Goal: Information Seeking & Learning: Learn about a topic

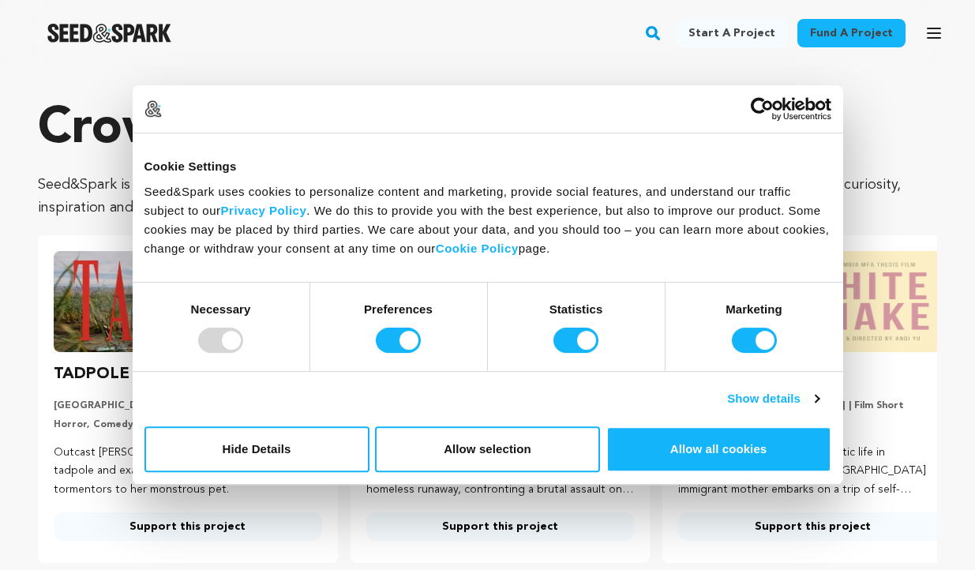
click at [224, 335] on div at bounding box center [220, 340] width 45 height 25
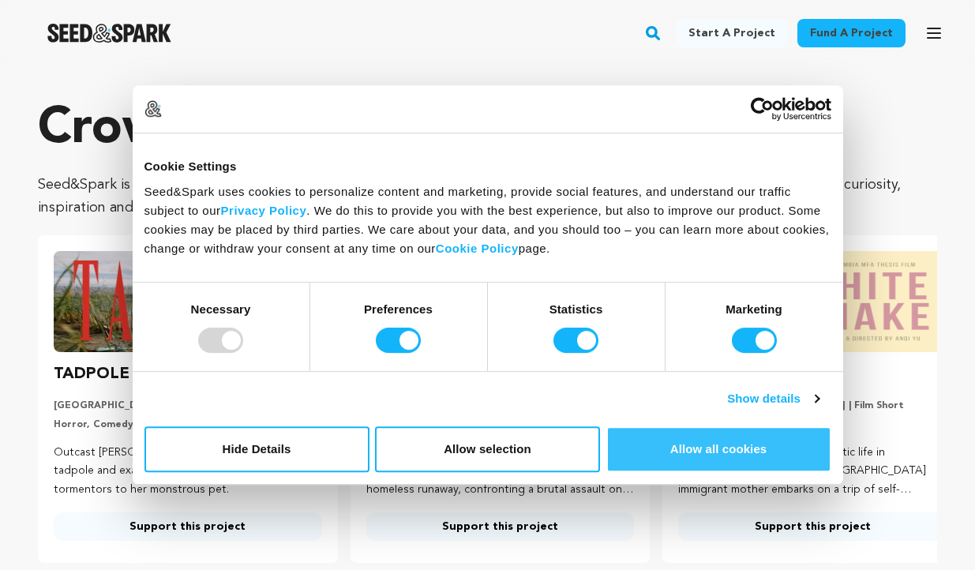
click at [697, 462] on button "Allow all cookies" at bounding box center [719, 450] width 225 height 46
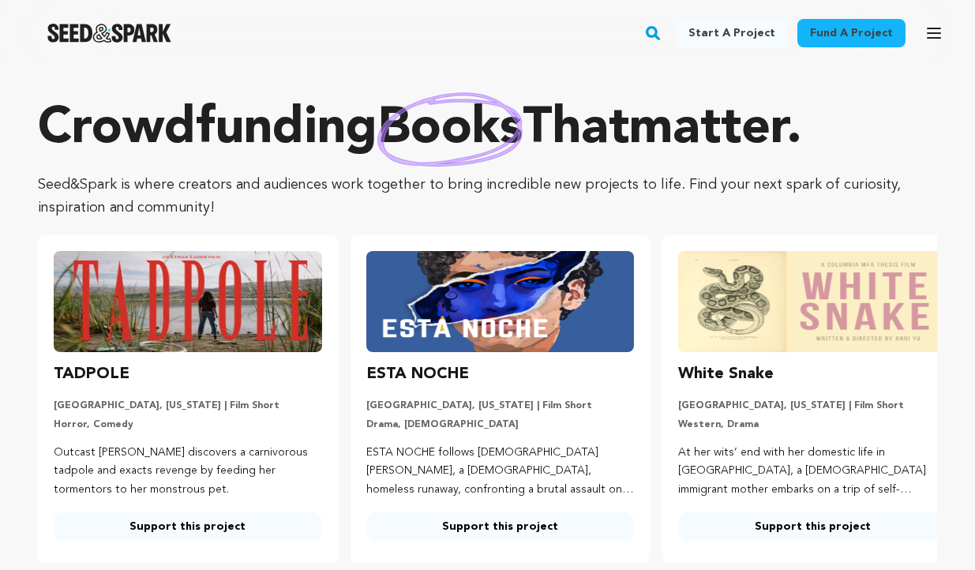
click at [934, 35] on icon "button" at bounding box center [934, 33] width 19 height 19
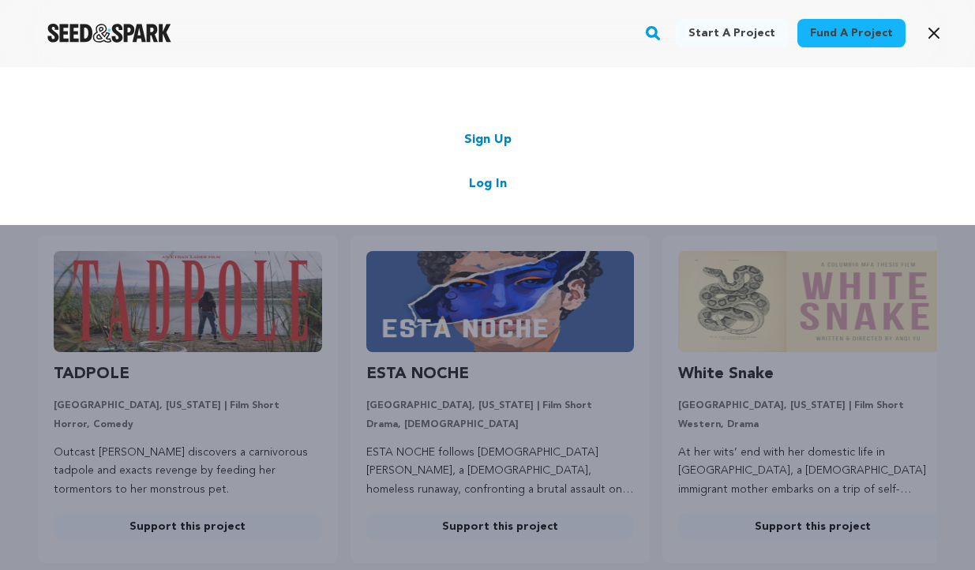
click at [499, 140] on link "Sign Up" at bounding box center [487, 139] width 47 height 19
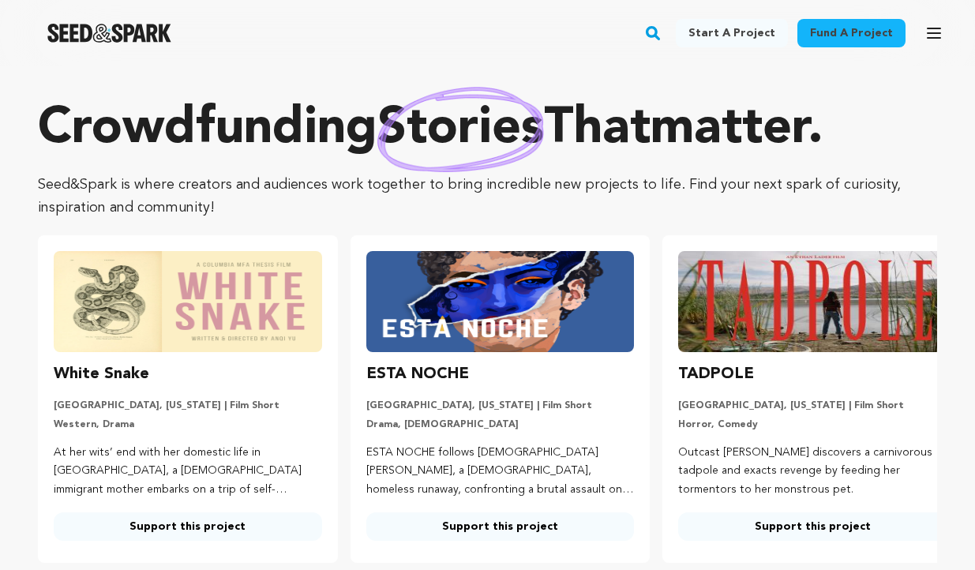
click at [931, 32] on icon "button" at bounding box center [934, 33] width 19 height 19
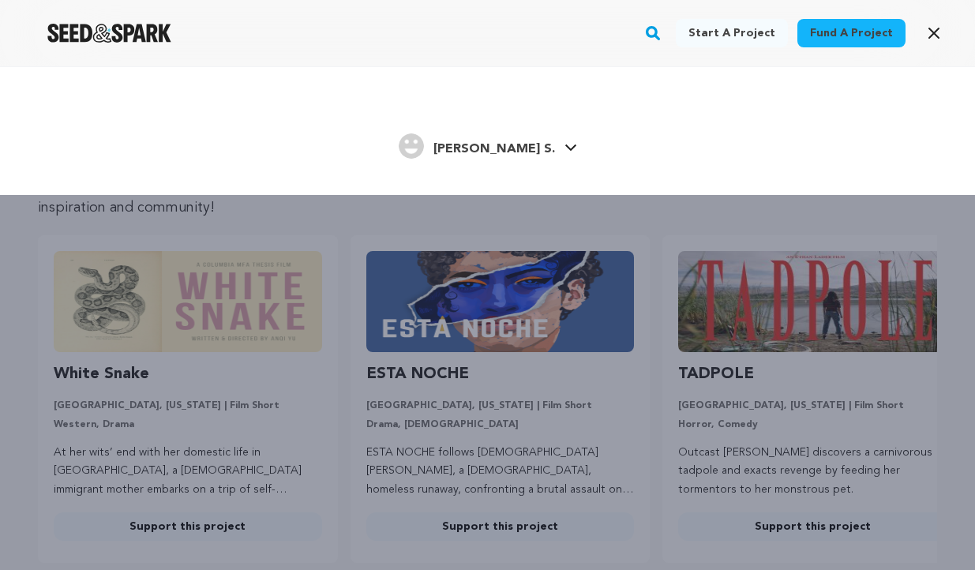
click at [536, 155] on link "Rizzo S. Rizzo S." at bounding box center [488, 144] width 179 height 28
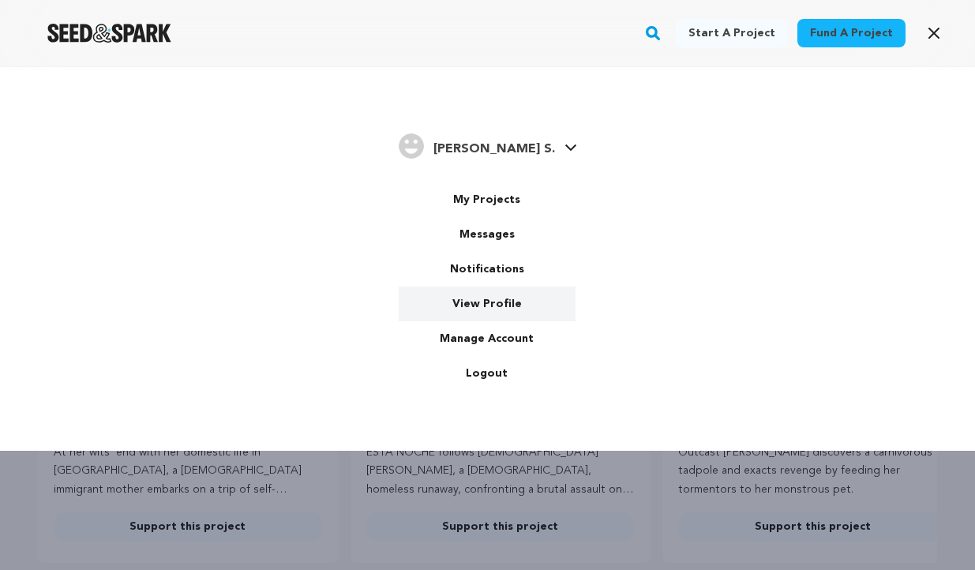
click at [501, 301] on link "View Profile" at bounding box center [487, 304] width 177 height 35
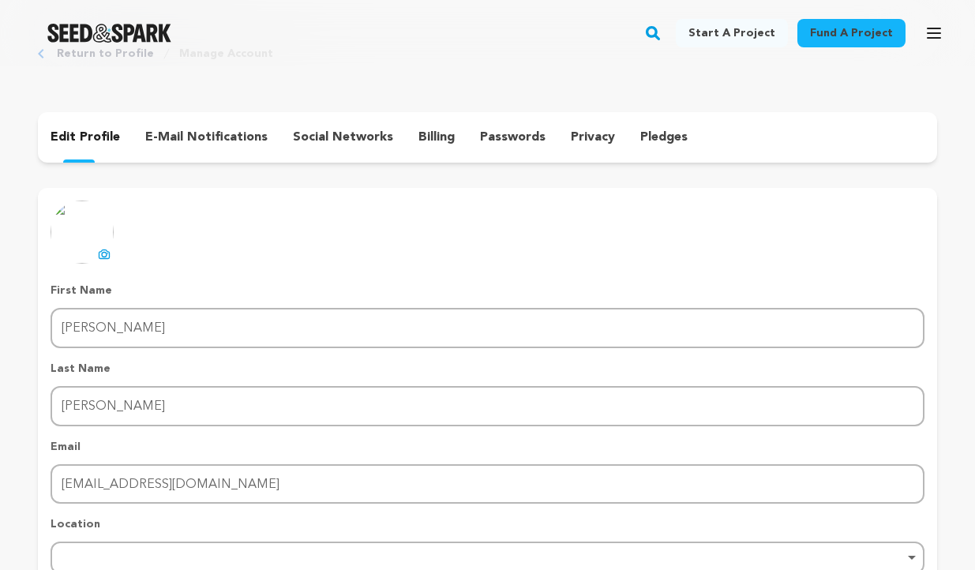
scroll to position [41, 0]
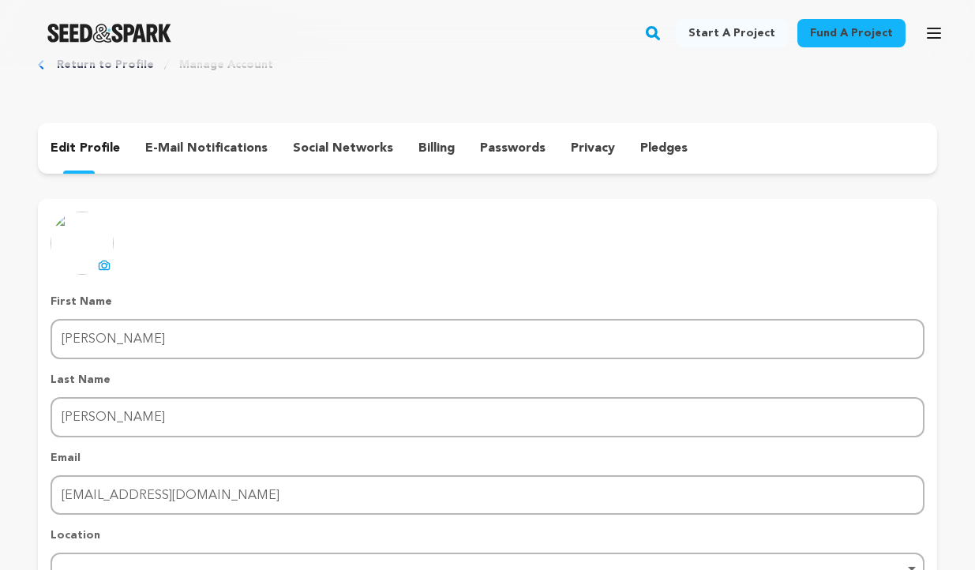
click at [237, 147] on p "e-mail notifications" at bounding box center [206, 148] width 122 height 19
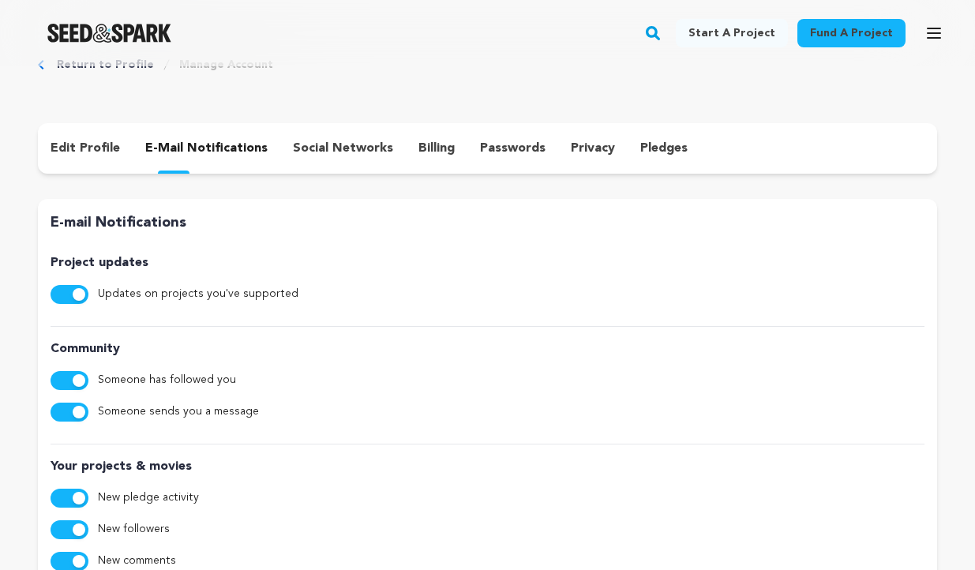
click at [335, 153] on p "social networks" at bounding box center [343, 148] width 100 height 19
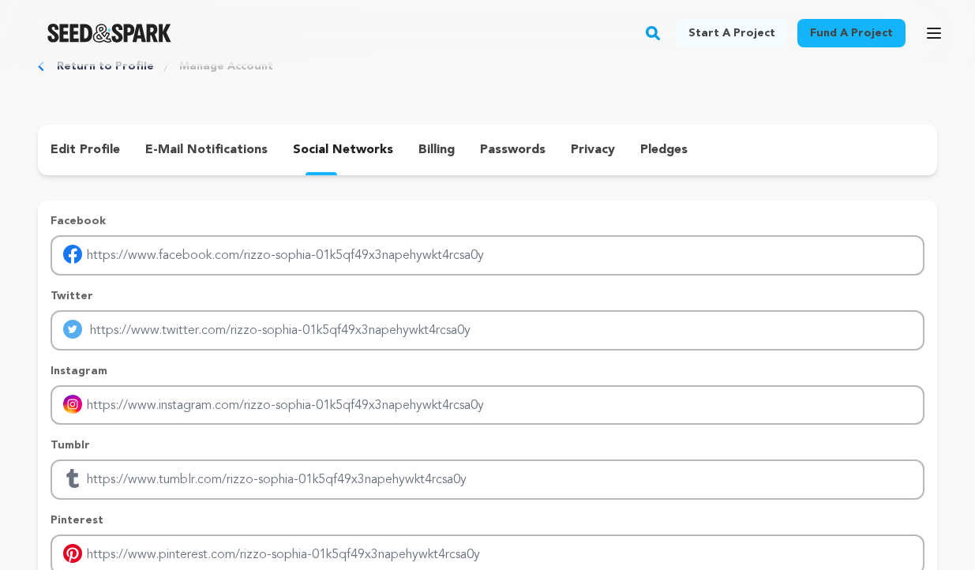
scroll to position [42, 0]
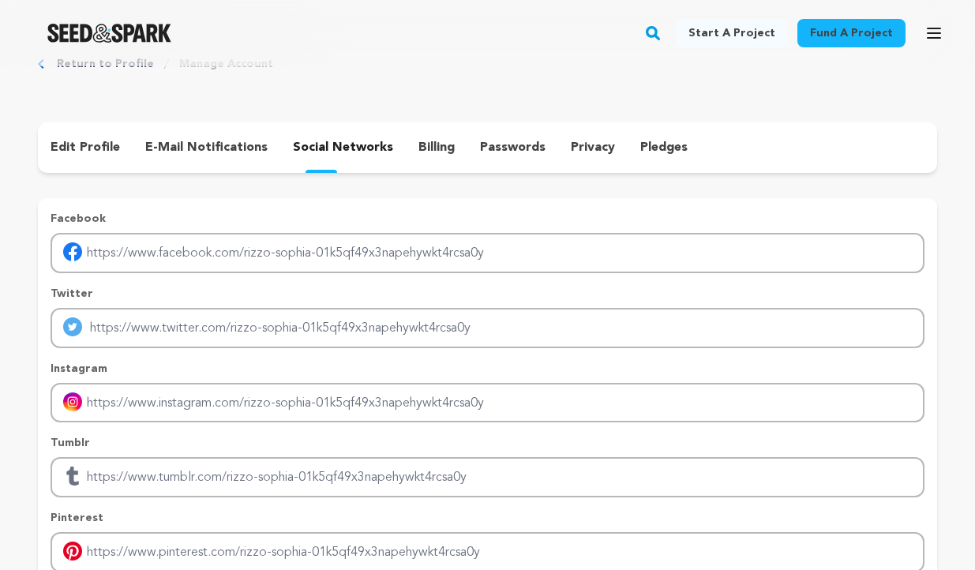
click at [427, 136] on div "billing" at bounding box center [437, 147] width 62 height 25
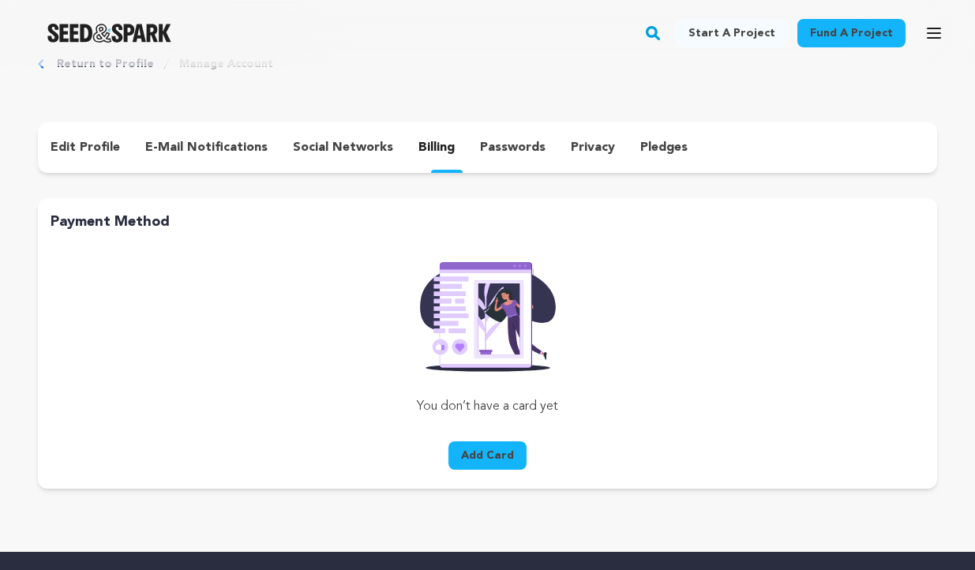
click at [509, 154] on p "passwords" at bounding box center [513, 147] width 66 height 19
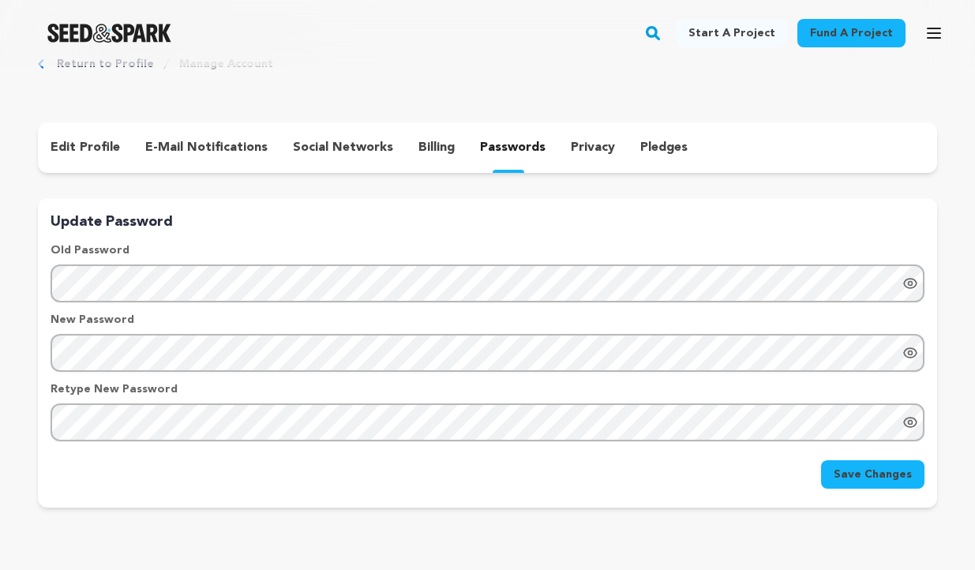
click at [575, 147] on p "privacy" at bounding box center [593, 147] width 44 height 19
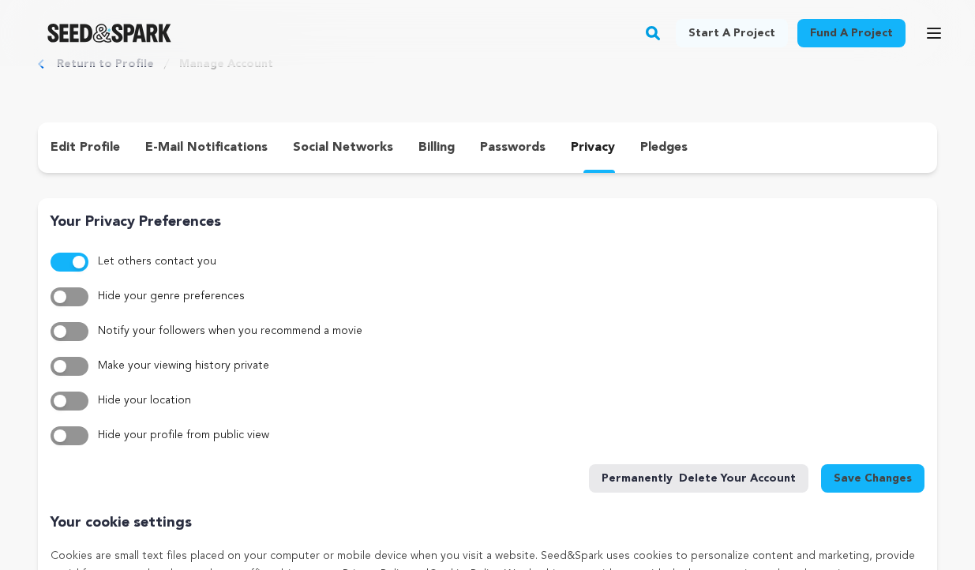
click at [641, 152] on p "pledges" at bounding box center [664, 147] width 47 height 19
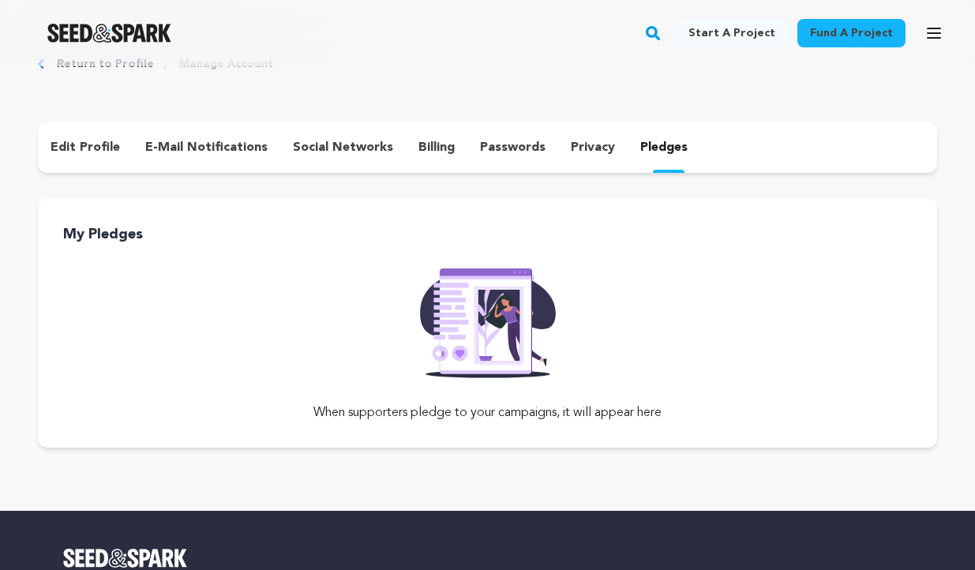
click at [663, 34] on rect "button" at bounding box center [653, 33] width 19 height 19
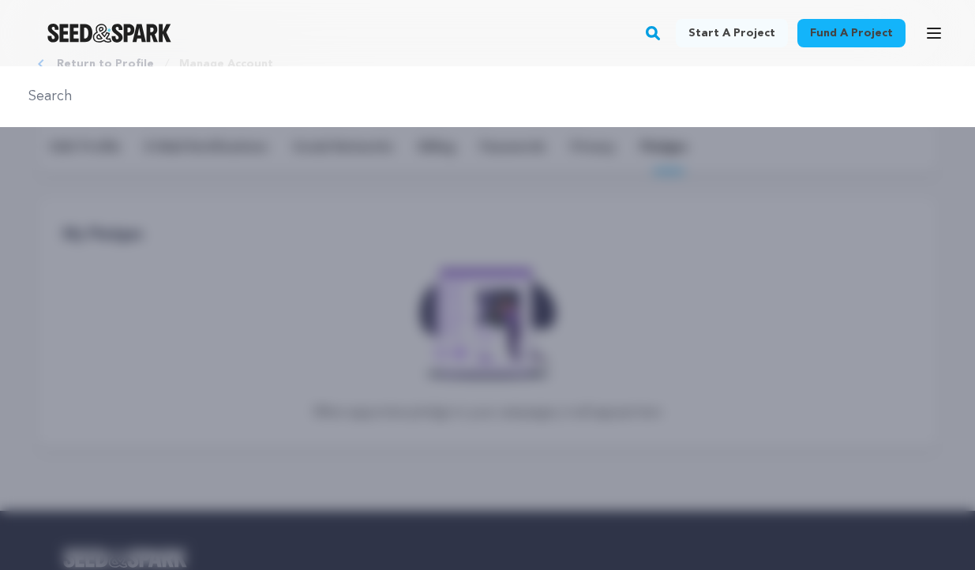
click at [298, 231] on div at bounding box center [487, 351] width 975 height 570
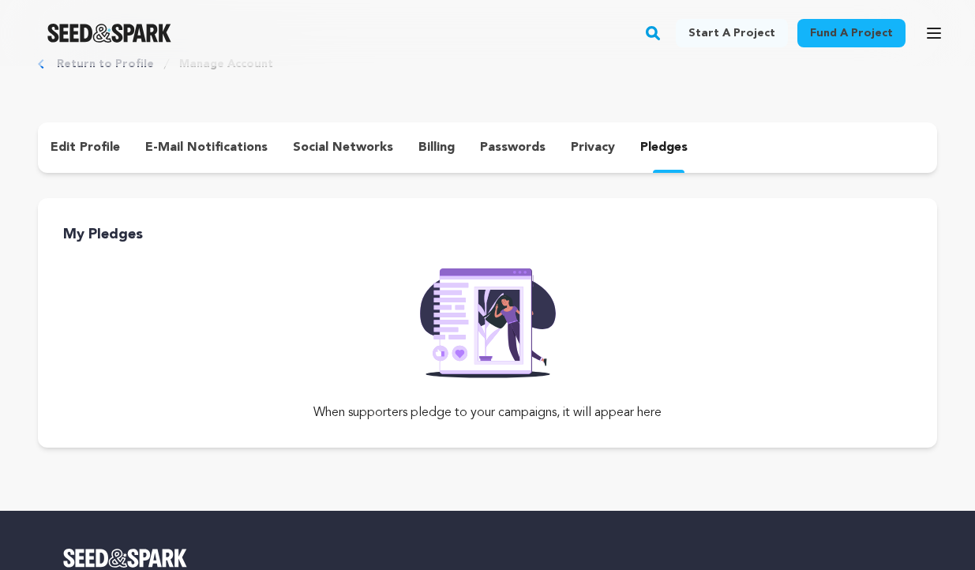
click at [139, 29] on img "Seed&Spark Homepage" at bounding box center [109, 33] width 124 height 19
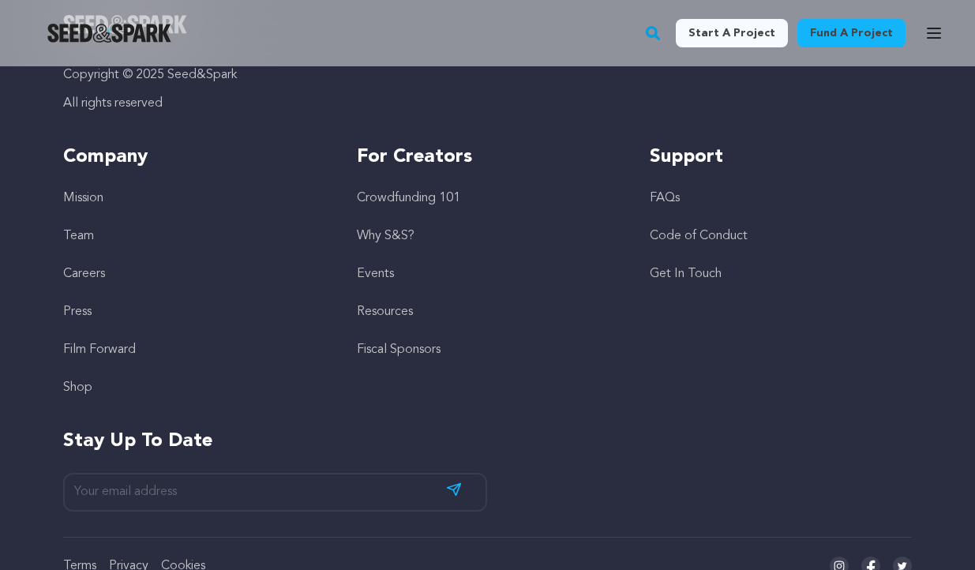
scroll to position [4531, 0]
click at [414, 193] on link "Crowdfunding 101" at bounding box center [408, 199] width 103 height 13
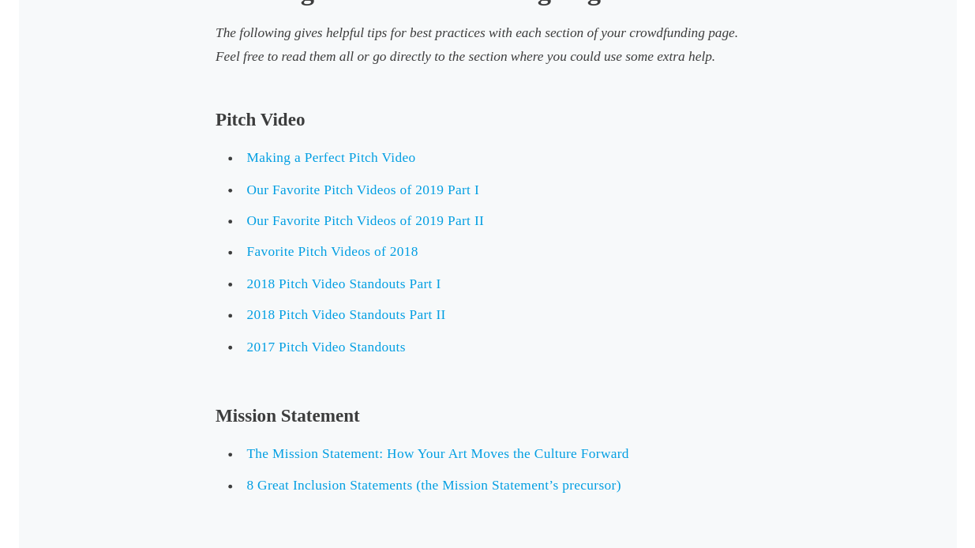
scroll to position [4117, 0]
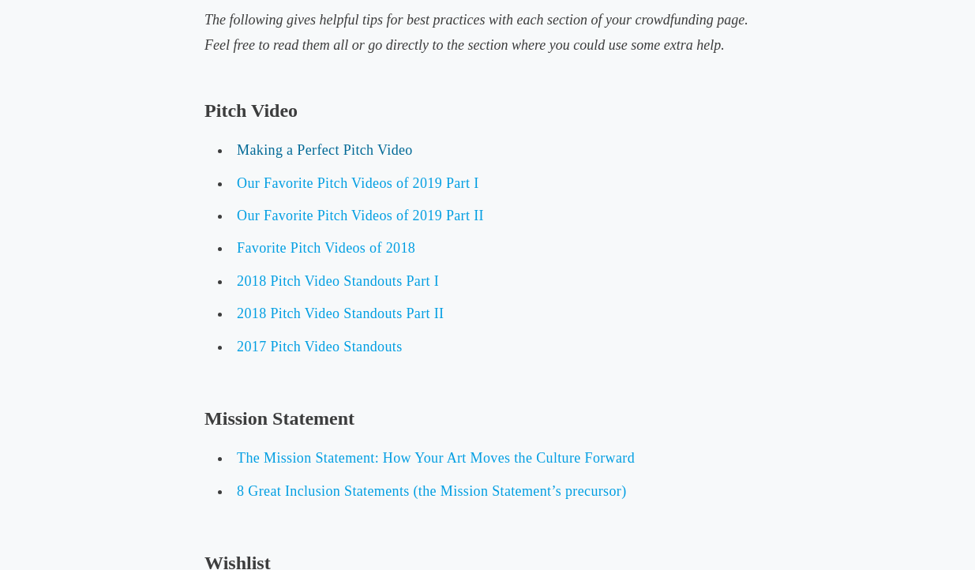
click at [325, 142] on span "Making a Perfect Pitch Video" at bounding box center [325, 150] width 176 height 16
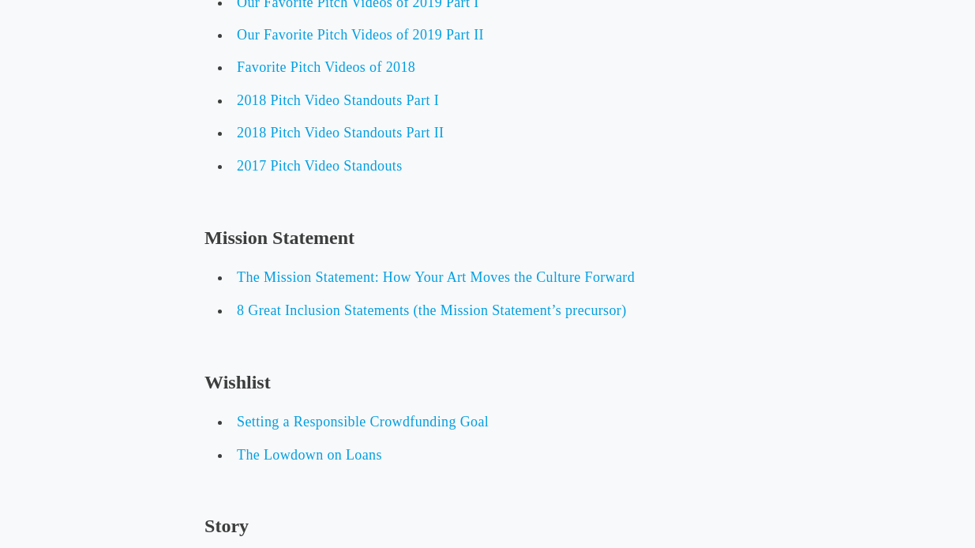
scroll to position [4300, 0]
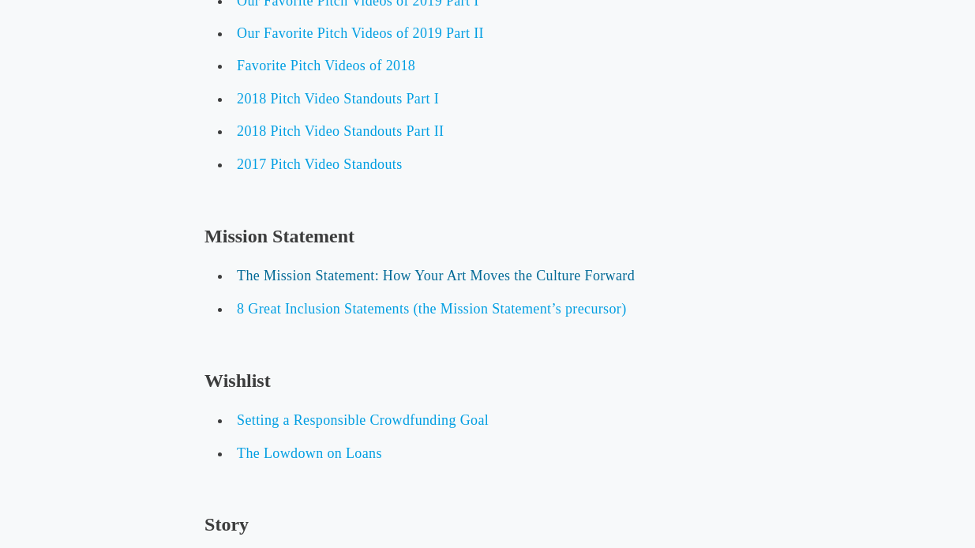
click at [378, 268] on span "The Mission Statement: How Your Art Moves the Culture Forward" at bounding box center [436, 276] width 398 height 16
click at [344, 412] on span "Setting a Responsible Crowdfunding Goal" at bounding box center [363, 420] width 252 height 16
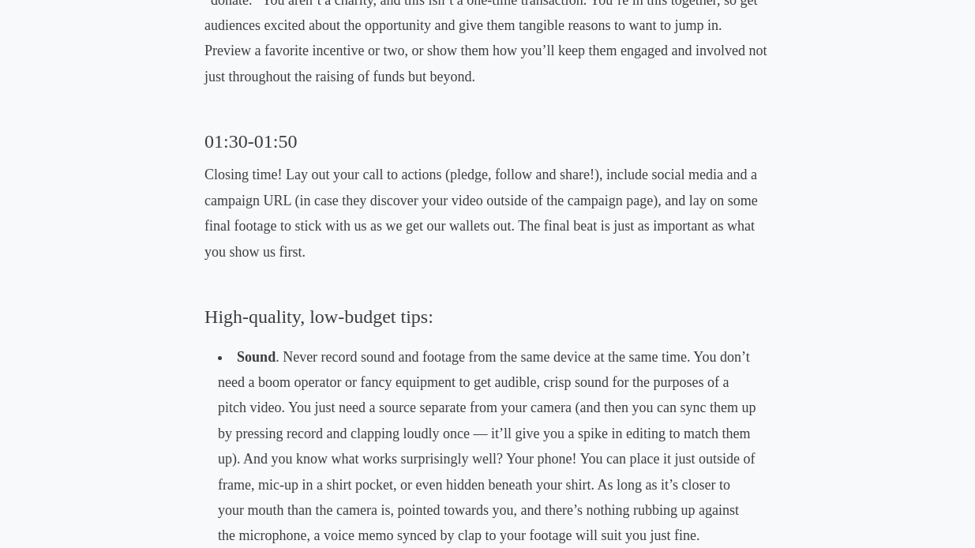
scroll to position [2177, 0]
click at [265, 20] on p "What’s in it for us? For this section, use inclusive language like pledge or jo…" at bounding box center [488, 25] width 566 height 128
drag, startPoint x: 265, startPoint y: 20, endPoint x: 264, endPoint y: 28, distance: 8.7
click at [264, 28] on p "What’s in it for us? For this section, use inclusive language like pledge or jo…" at bounding box center [488, 25] width 566 height 128
drag, startPoint x: 264, startPoint y: 29, endPoint x: 240, endPoint y: 31, distance: 23.7
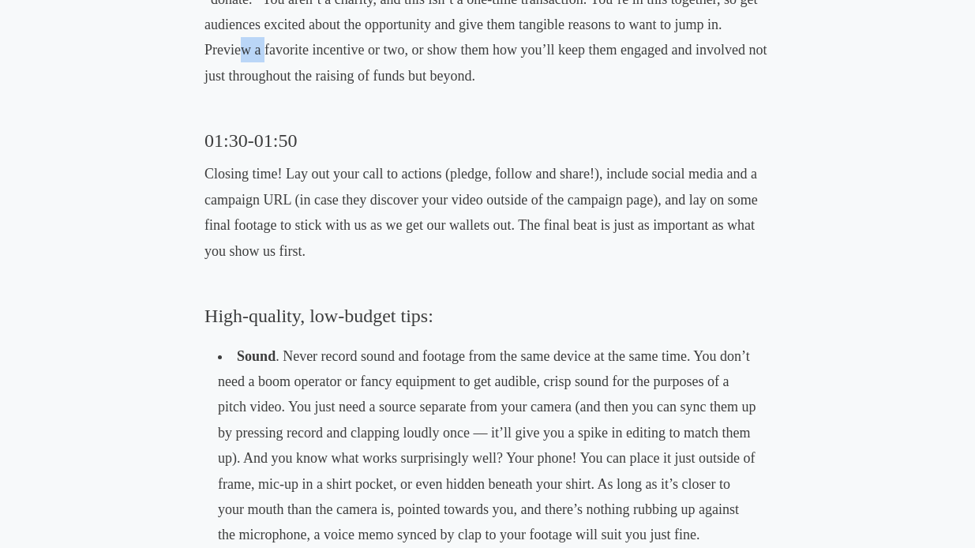
click at [240, 31] on p "What’s in it for us? For this section, use inclusive language like pledge or jo…" at bounding box center [488, 25] width 566 height 128
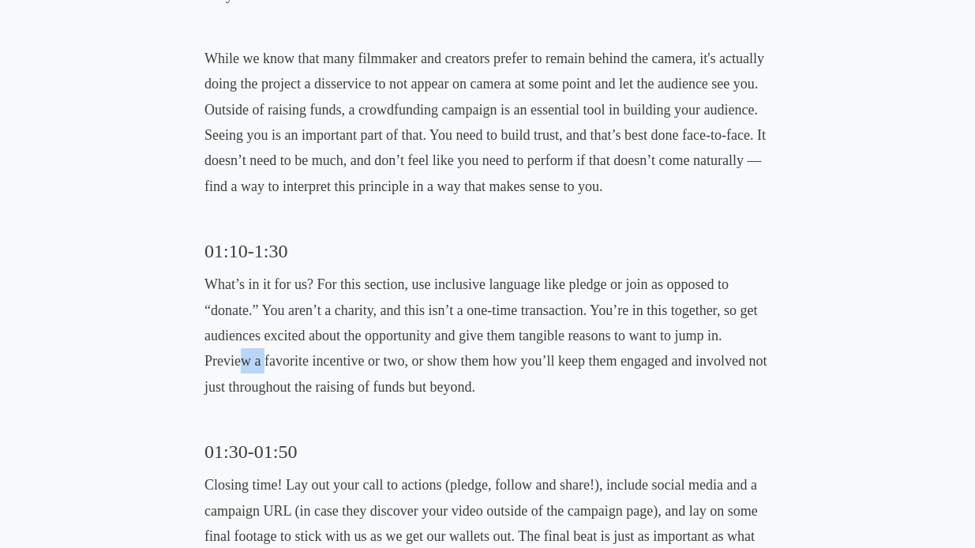
scroll to position [1696, 0]
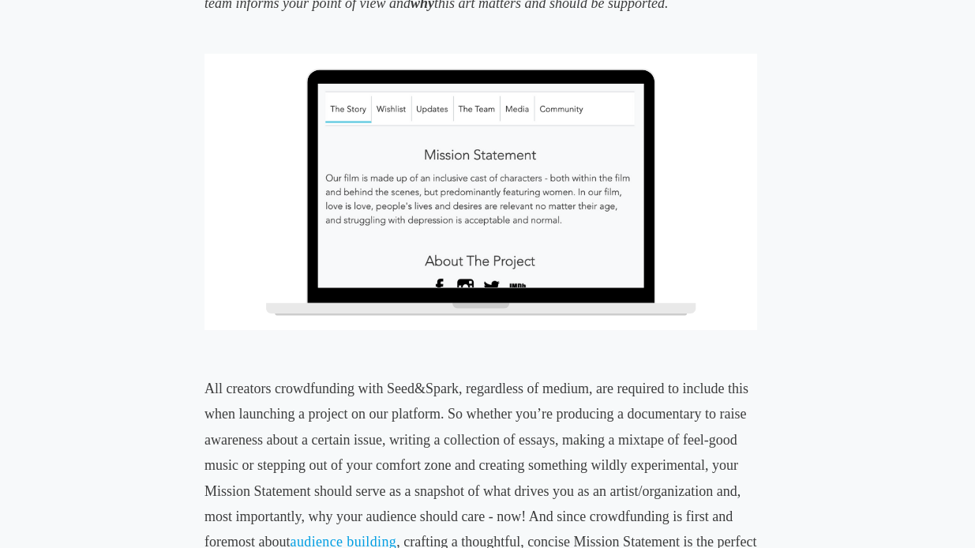
scroll to position [1658, 0]
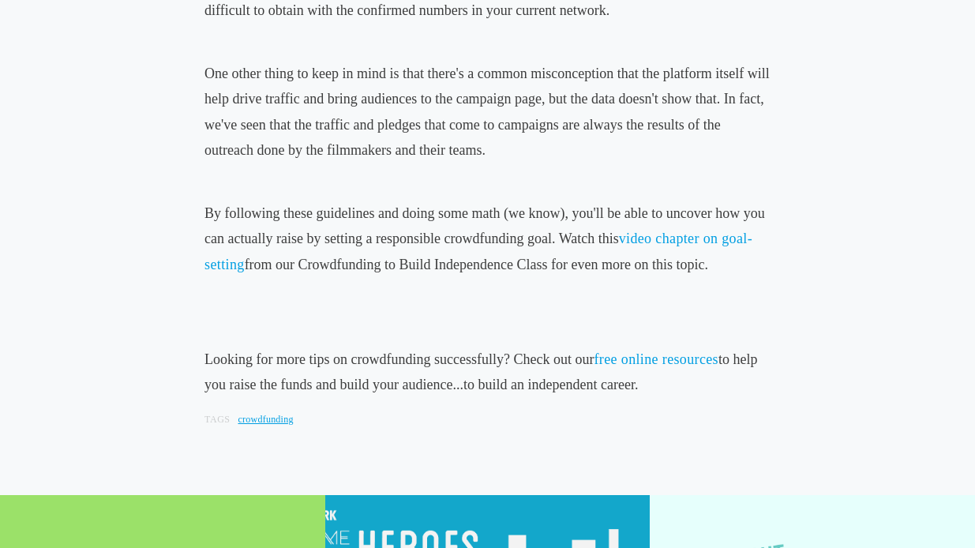
scroll to position [1597, 0]
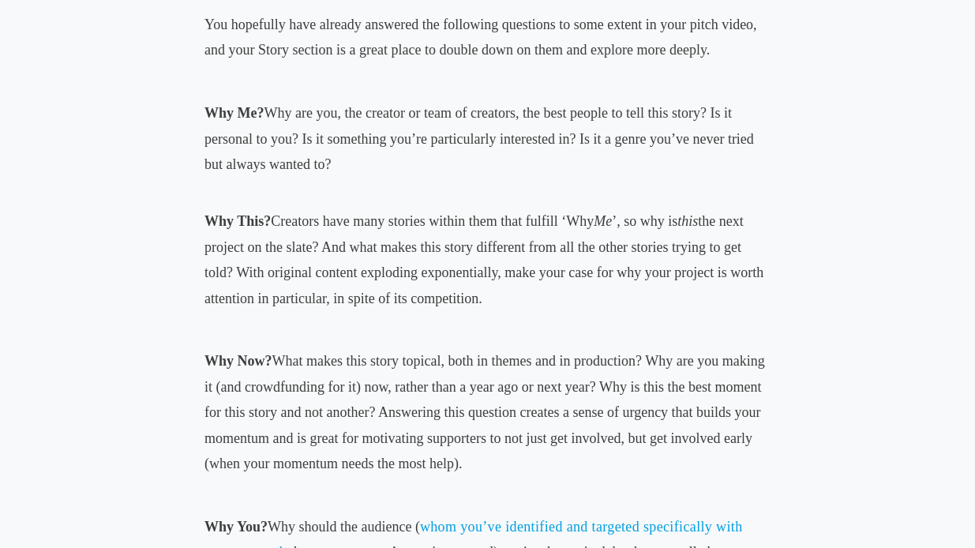
scroll to position [1359, 0]
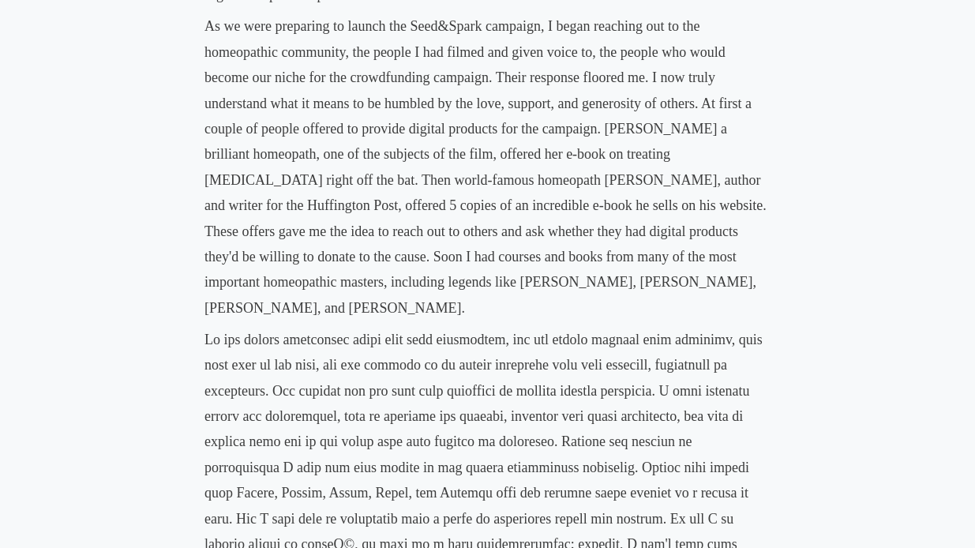
scroll to position [1040, 0]
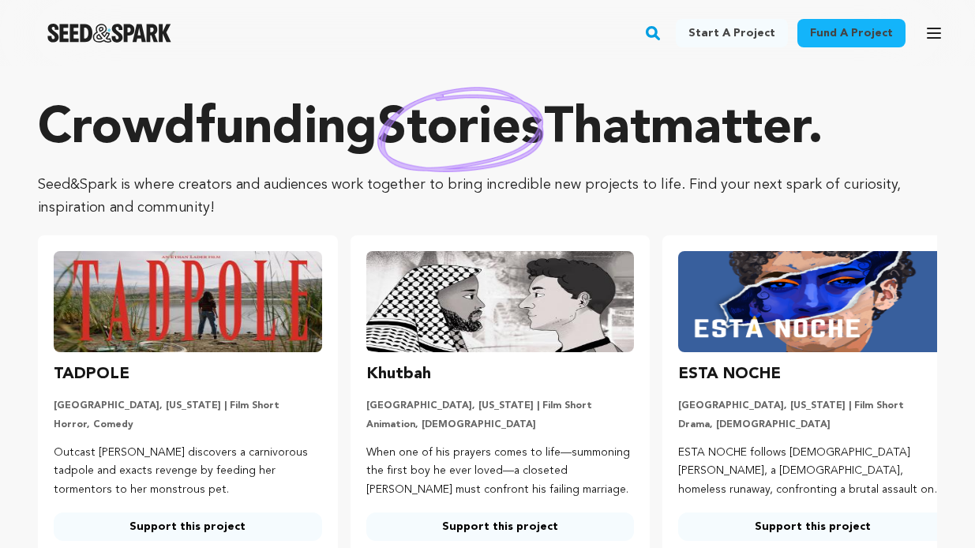
click at [935, 26] on icon "button" at bounding box center [934, 33] width 19 height 19
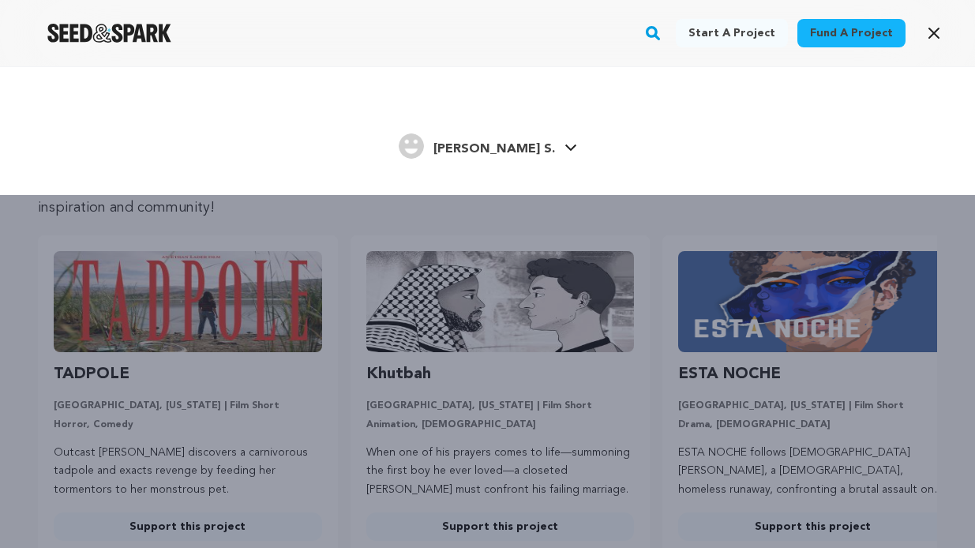
click at [663, 15] on button "Search" at bounding box center [654, 33] width 20 height 41
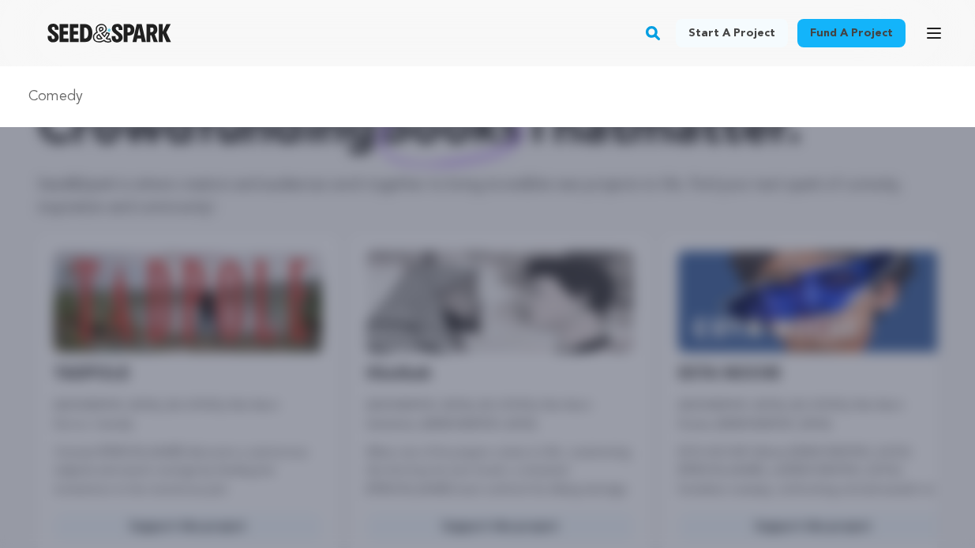
type input "Comedy"
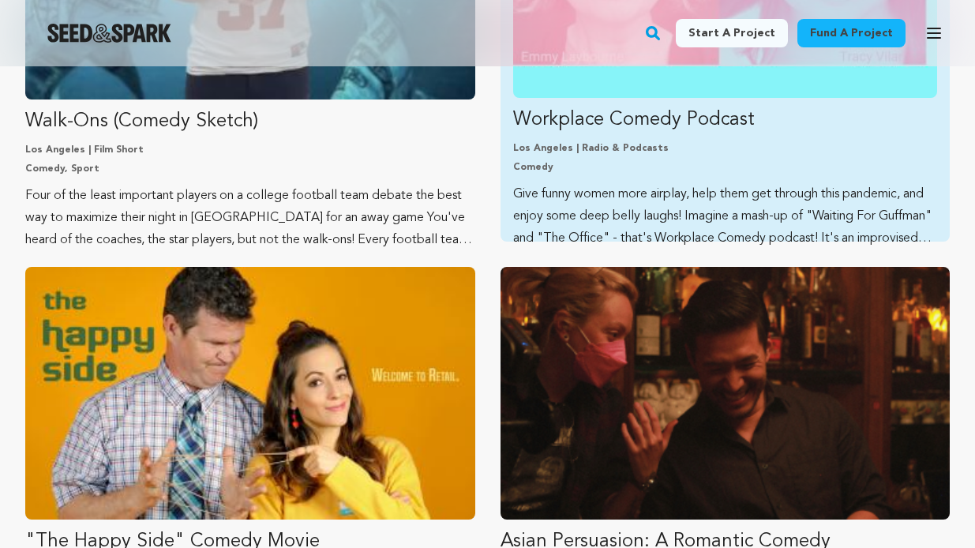
scroll to position [1511, 0]
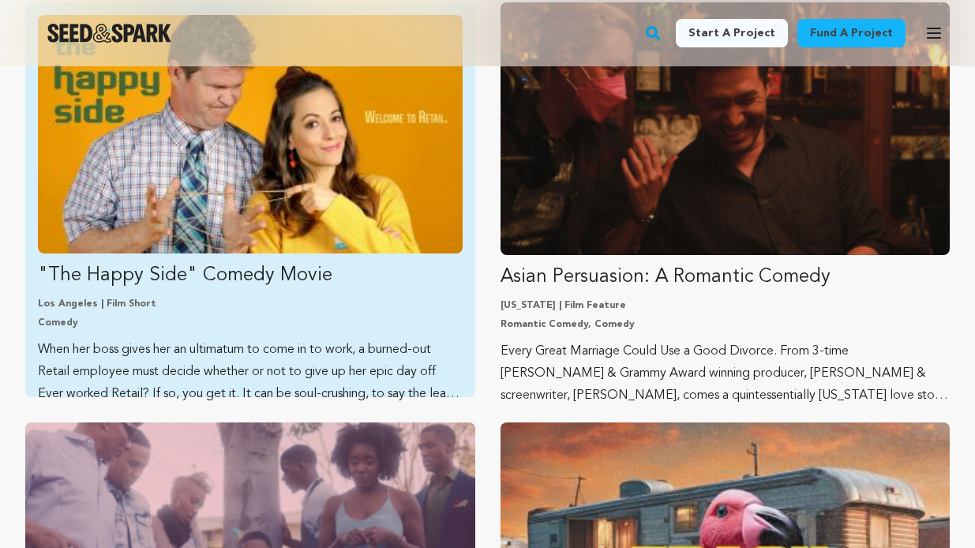
click at [361, 320] on p "Comedy" at bounding box center [250, 323] width 425 height 13
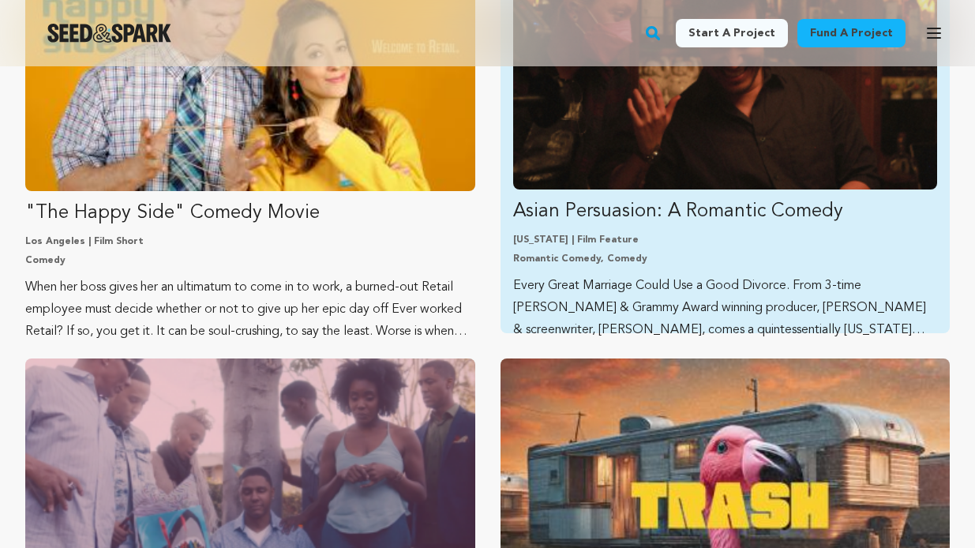
scroll to position [1580, 0]
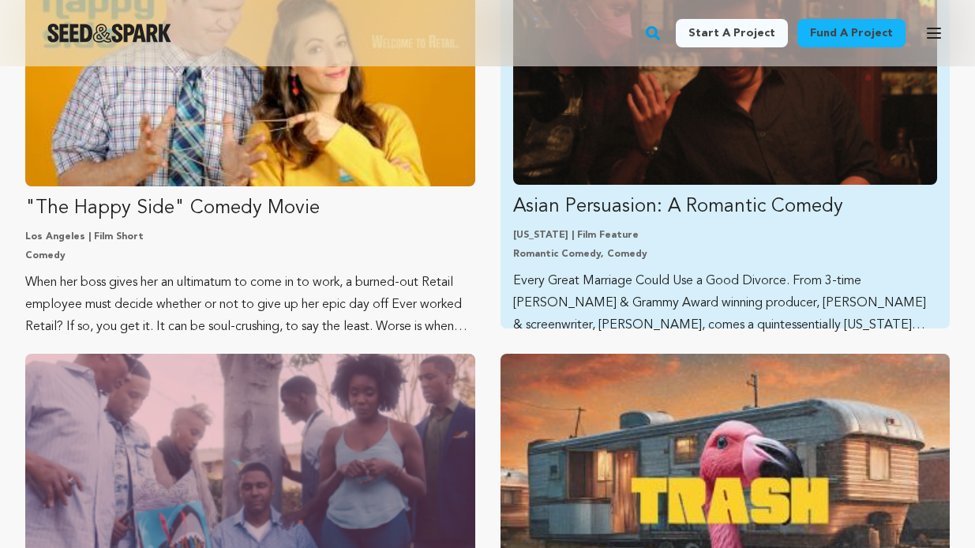
click at [677, 259] on p "Romantic Comedy, Comedy" at bounding box center [725, 254] width 425 height 13
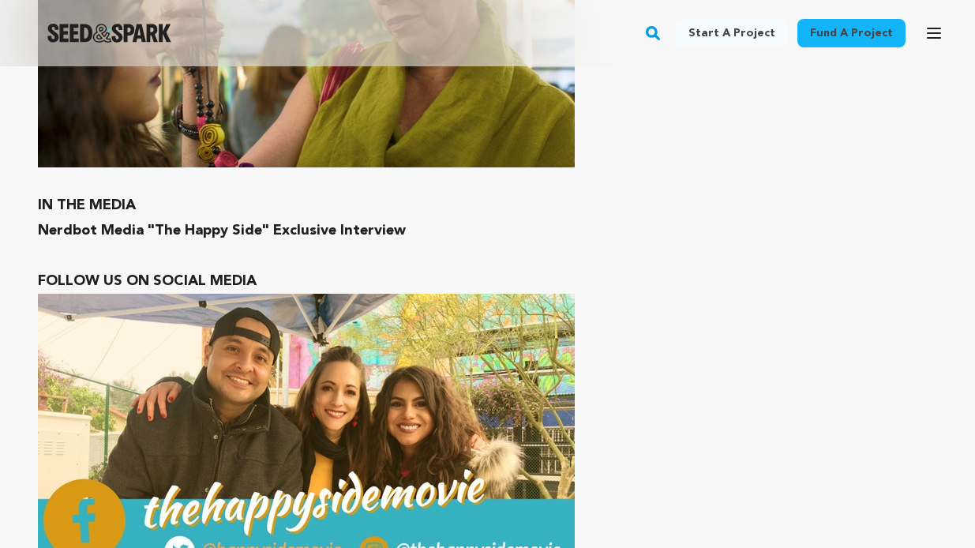
scroll to position [4659, 0]
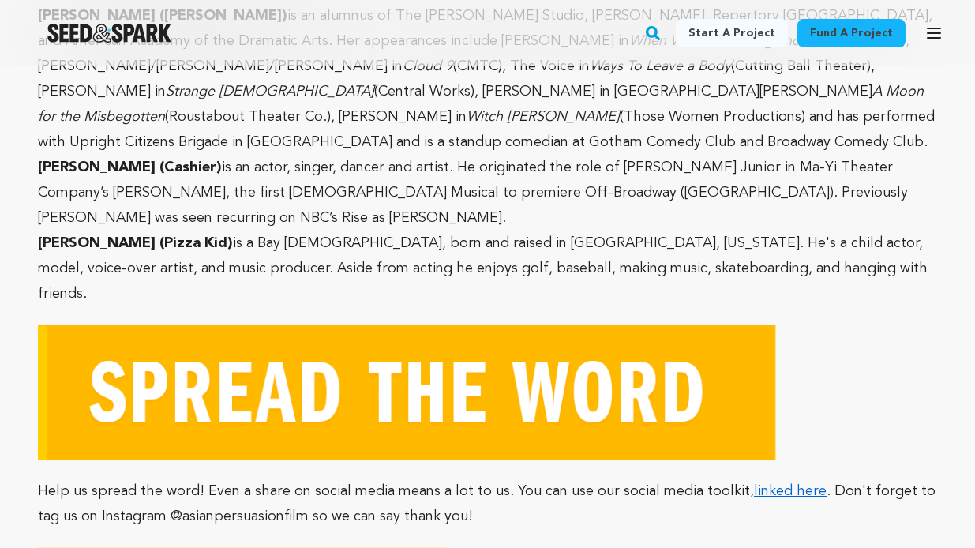
scroll to position [7863, 0]
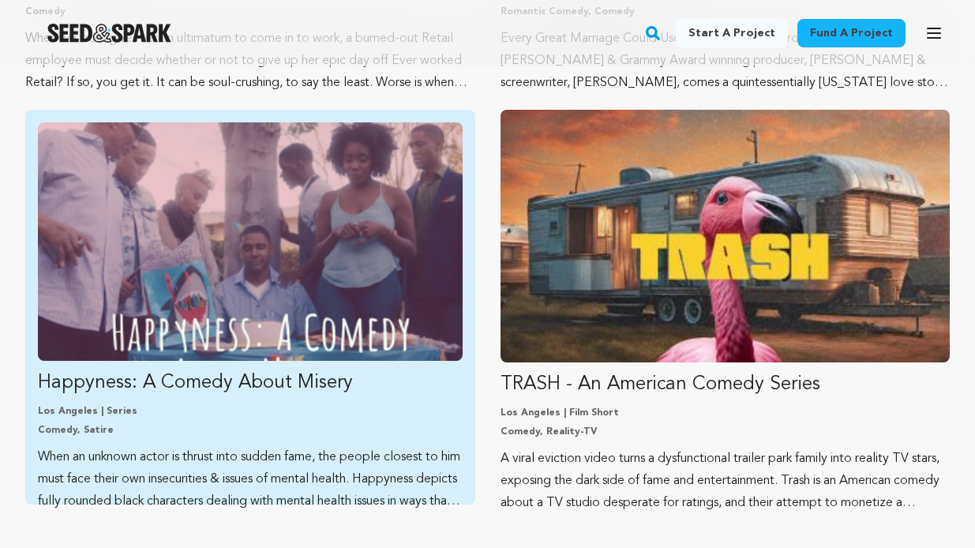
scroll to position [1833, 0]
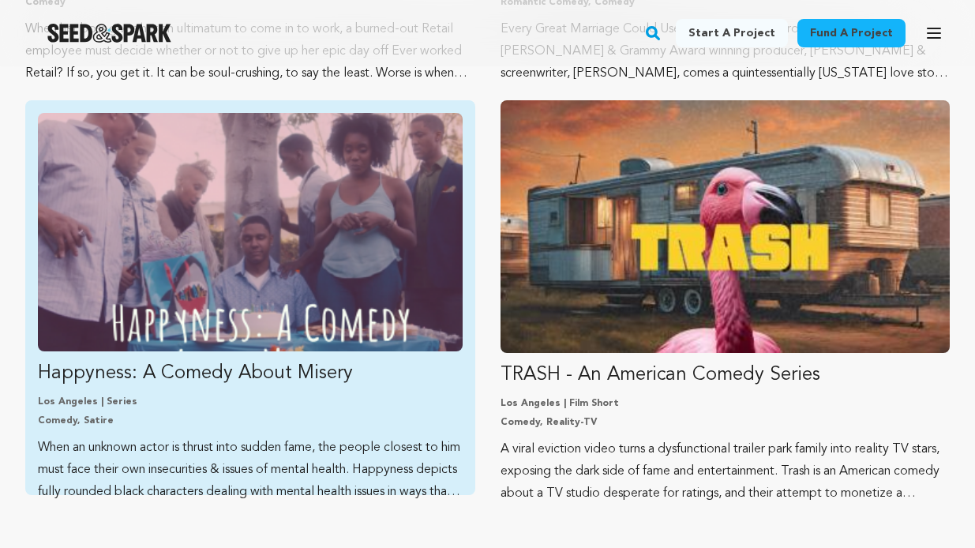
click at [266, 251] on img "Fund Happyness: A Comedy About Misery" at bounding box center [250, 232] width 425 height 239
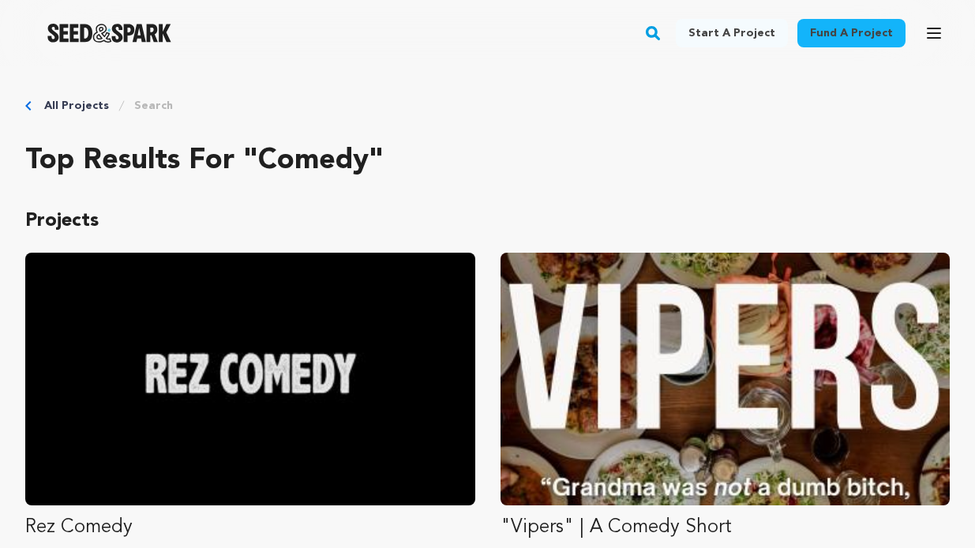
scroll to position [0, 0]
click at [663, 28] on rect "button" at bounding box center [653, 33] width 19 height 19
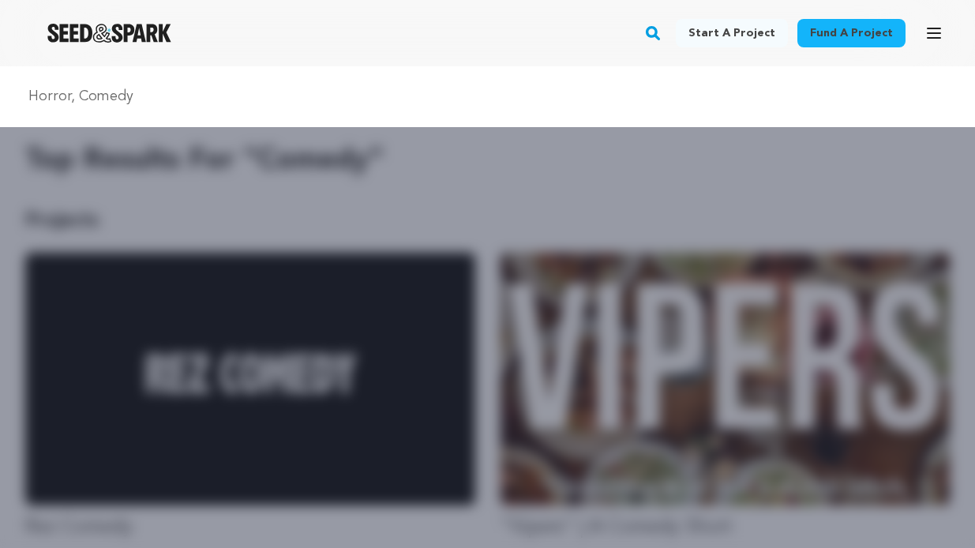
type input "Horror, Comedy"
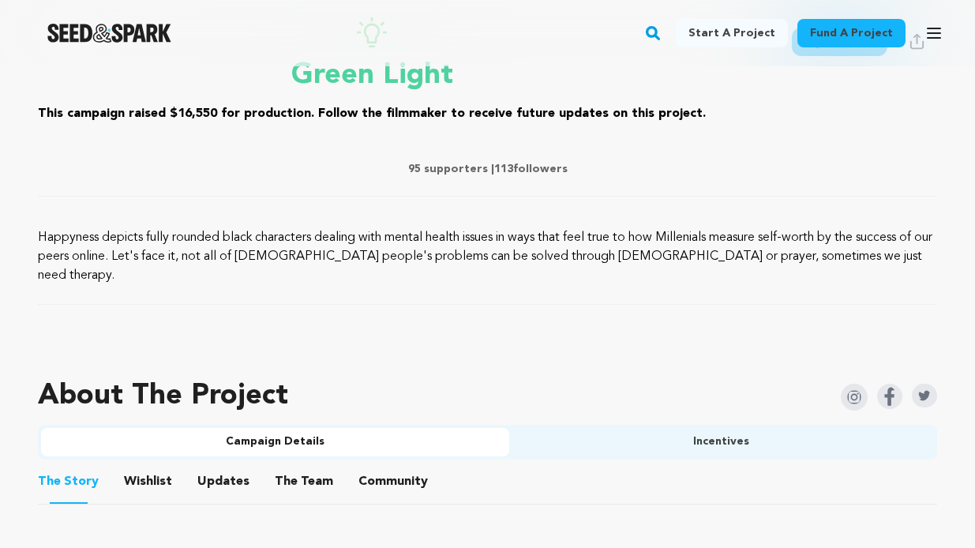
scroll to position [667, 0]
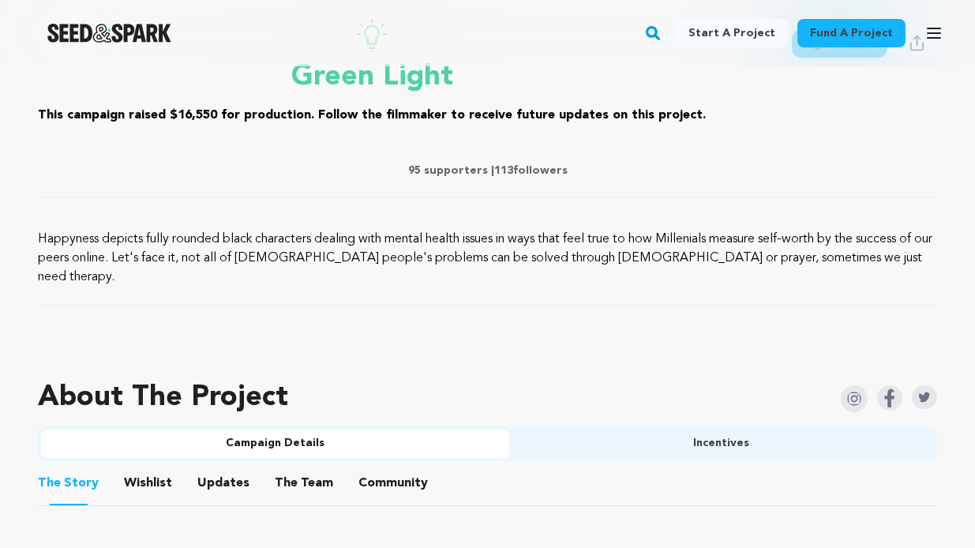
click at [693, 430] on button "Incentives" at bounding box center [722, 444] width 426 height 28
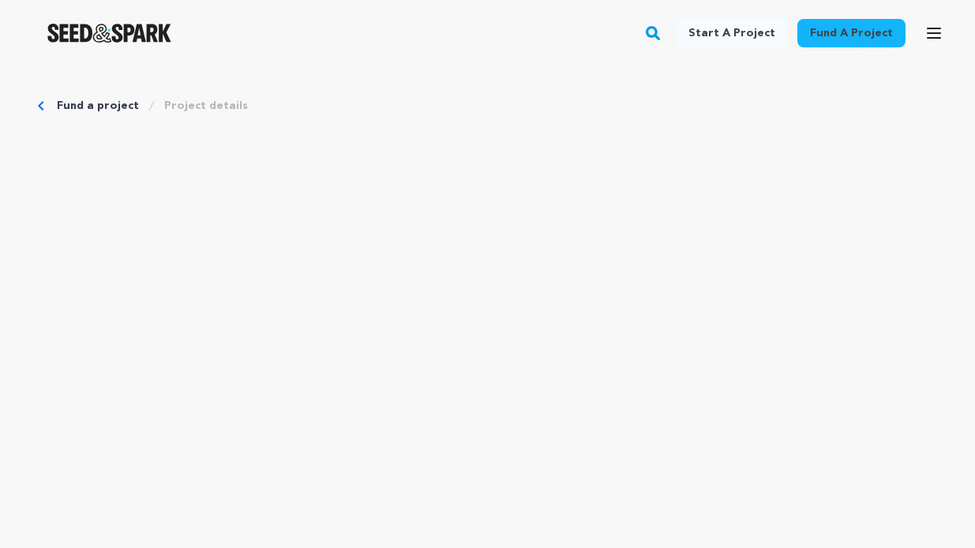
scroll to position [0, 0]
click at [39, 103] on icon "Breadcrumb" at bounding box center [41, 105] width 6 height 9
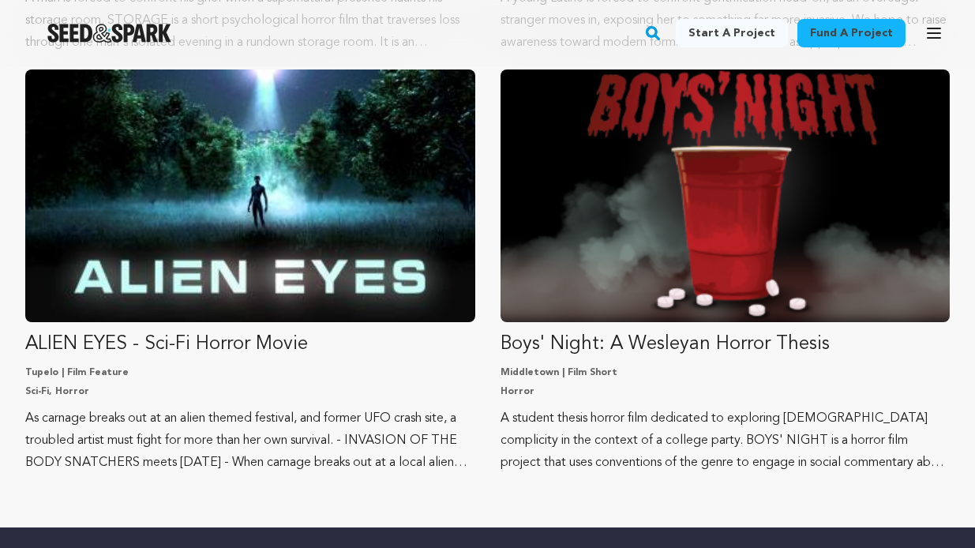
scroll to position [1865, 0]
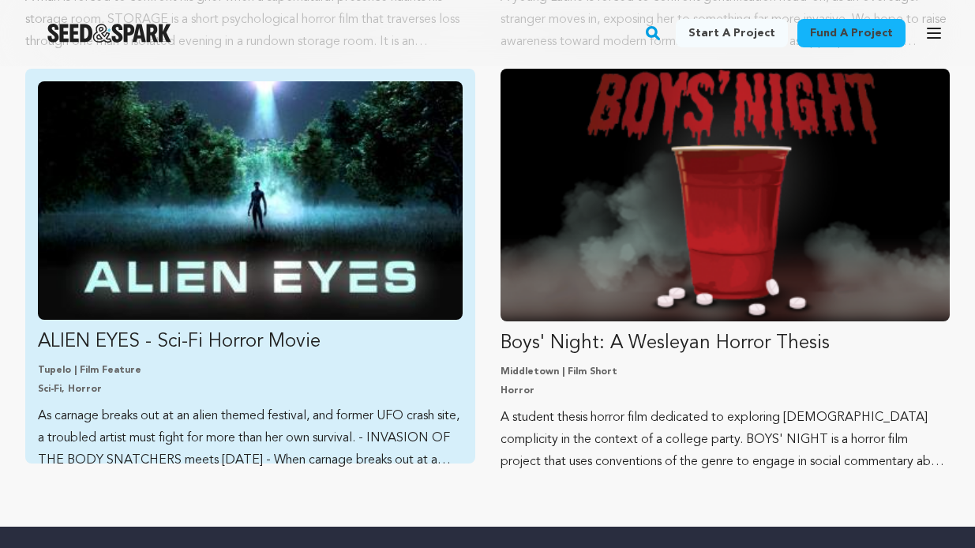
click at [290, 376] on p "Tupelo | Film Feature" at bounding box center [250, 370] width 425 height 13
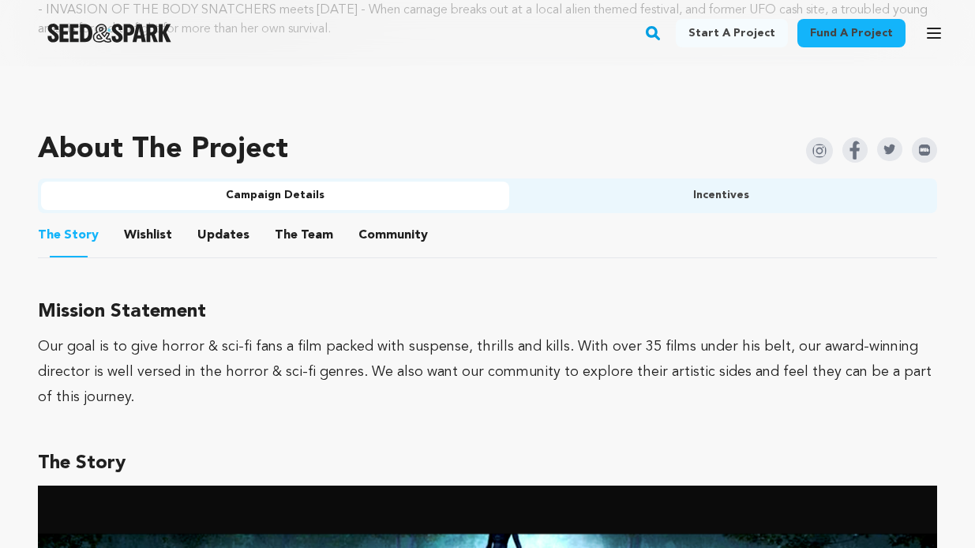
scroll to position [892, 0]
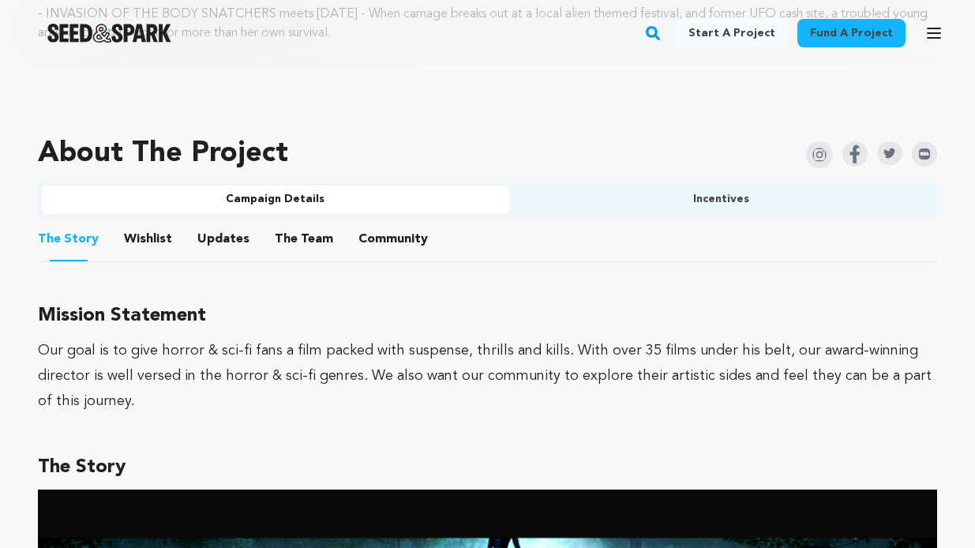
click at [594, 187] on button "Incentives" at bounding box center [722, 200] width 426 height 28
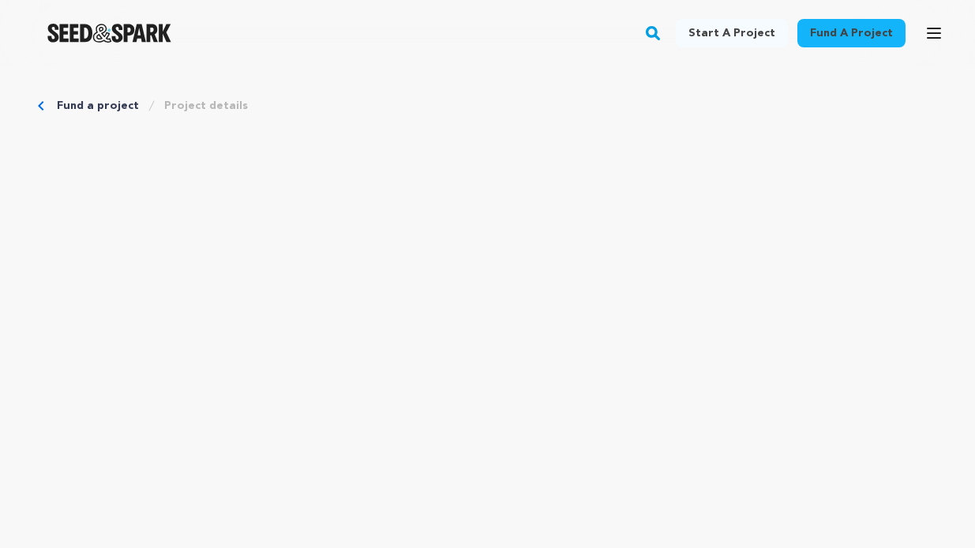
scroll to position [0, 0]
click at [134, 26] on img "Seed&Spark Homepage" at bounding box center [109, 33] width 124 height 19
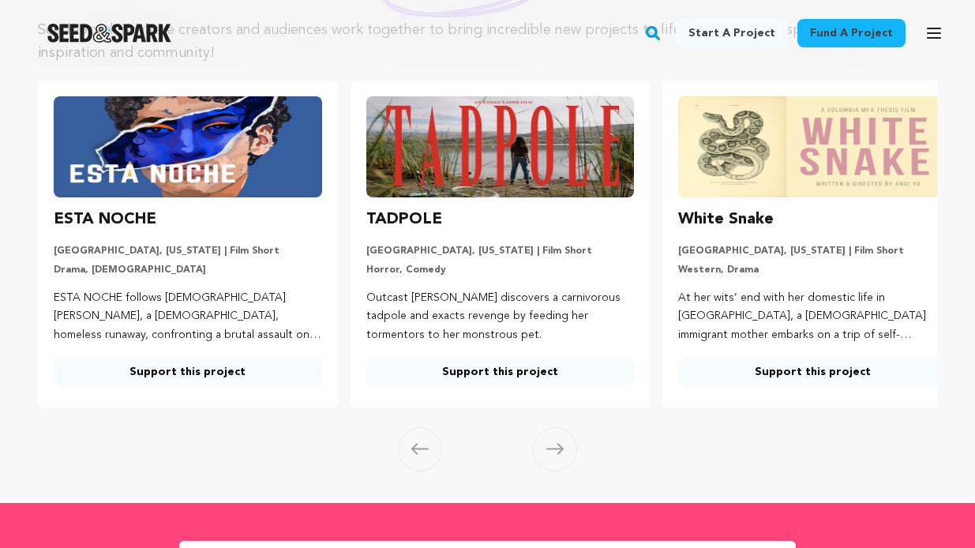
scroll to position [195, 0]
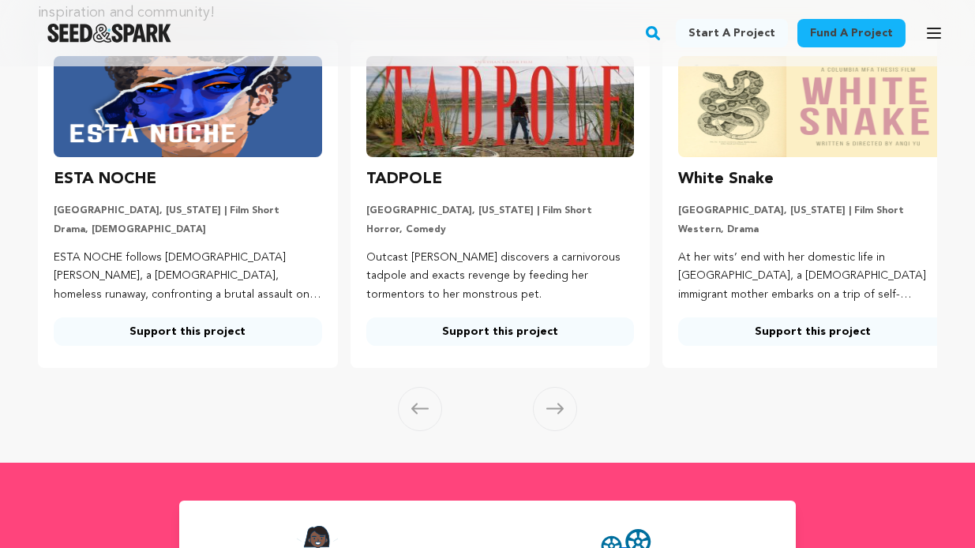
click at [509, 150] on img at bounding box center [500, 106] width 269 height 101
click at [415, 180] on h3 "TADPOLE" at bounding box center [404, 179] width 76 height 25
click at [466, 118] on img at bounding box center [500, 106] width 269 height 101
click at [464, 250] on p "Outcast Val discovers a carnivorous tadpole and exacts revenge by feeding her t…" at bounding box center [500, 277] width 269 height 56
click at [468, 329] on link "Support this project" at bounding box center [500, 332] width 269 height 28
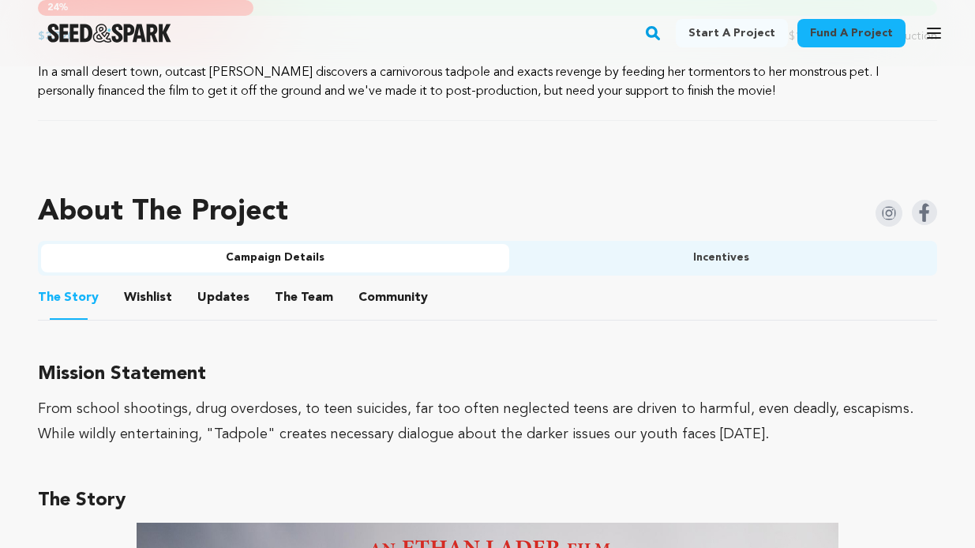
scroll to position [889, 0]
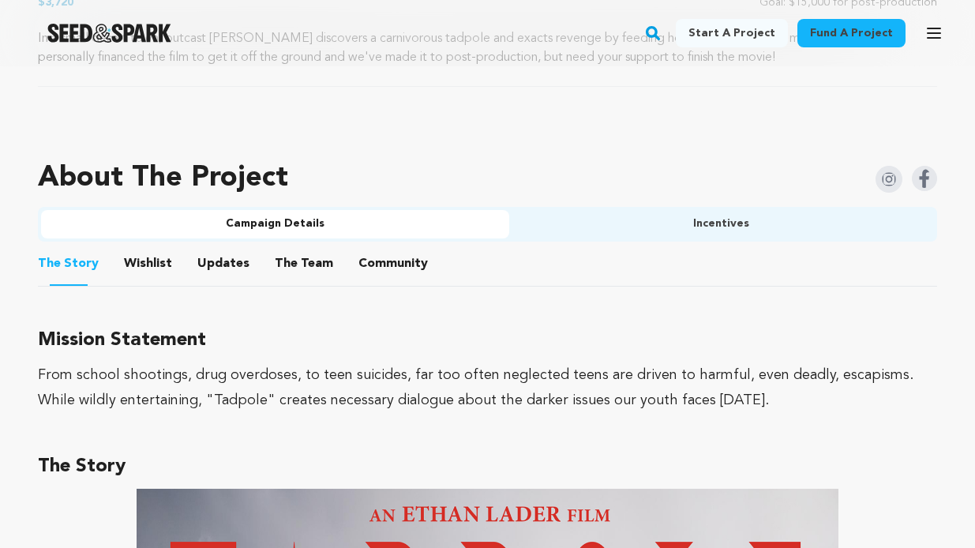
click at [742, 222] on button "Incentives" at bounding box center [722, 224] width 426 height 28
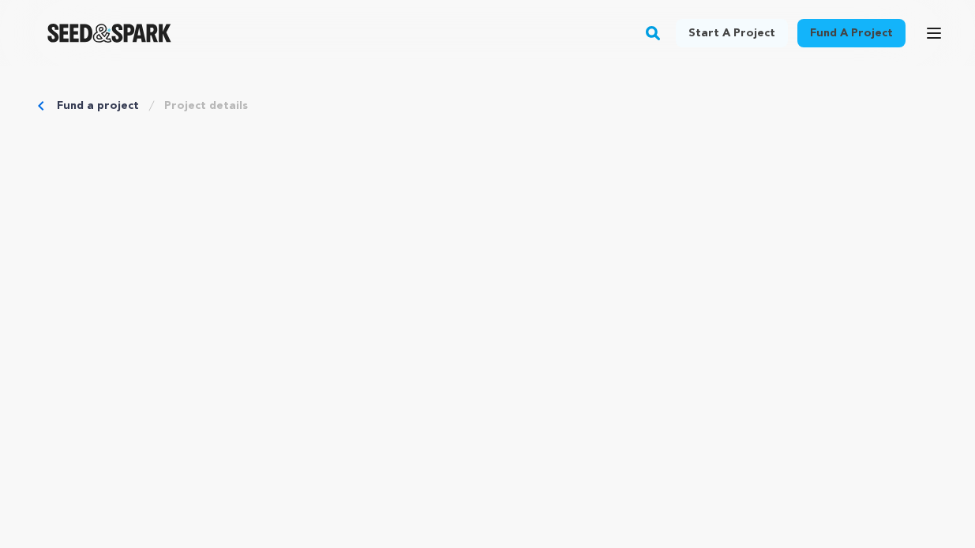
scroll to position [0, 0]
click at [98, 106] on link "Fund a project" at bounding box center [98, 106] width 82 height 16
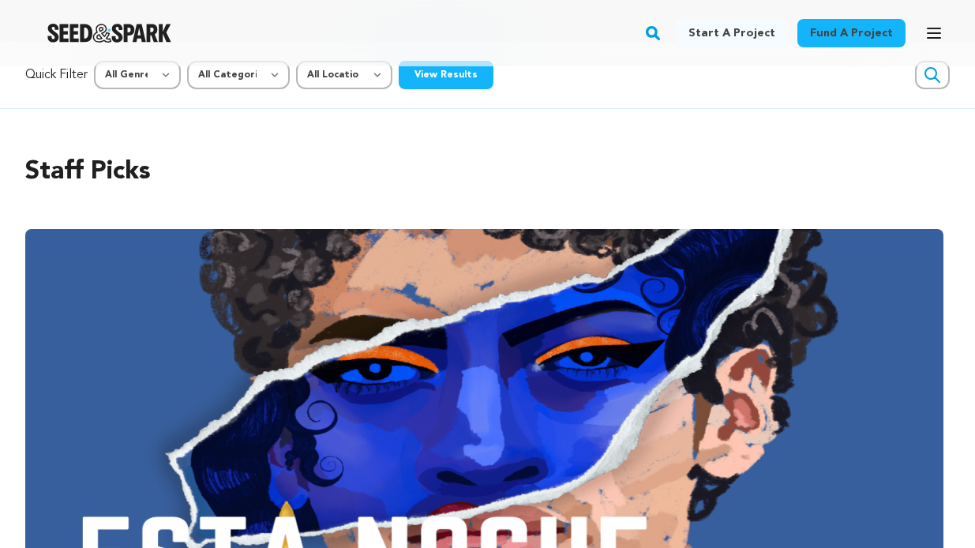
scroll to position [25, 0]
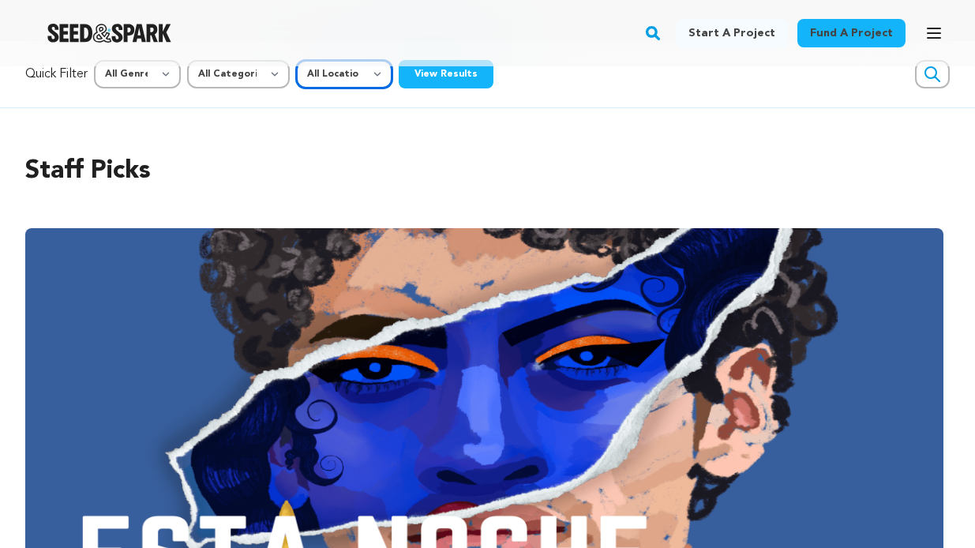
select select "1671"
select select "382"
select select "5"
click at [445, 79] on button "View Results" at bounding box center [446, 74] width 95 height 28
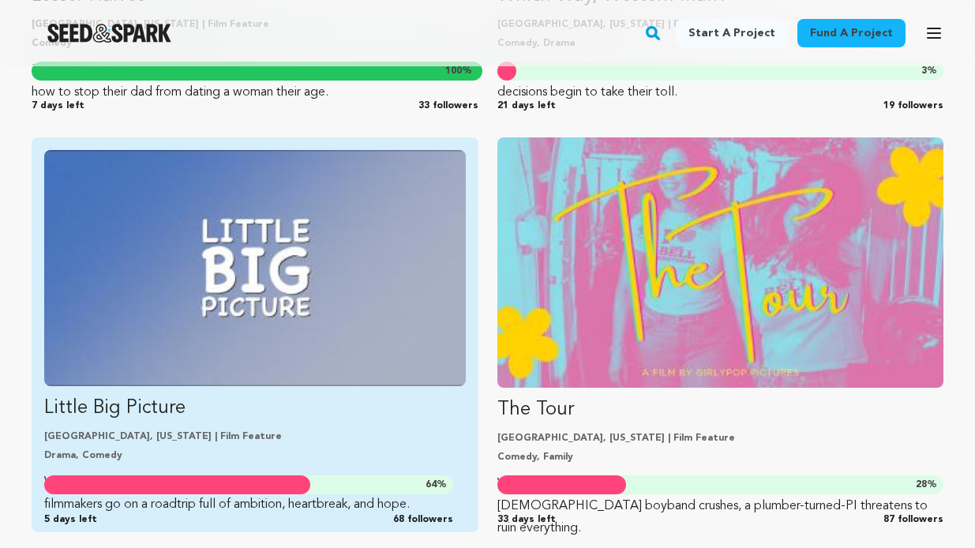
scroll to position [1035, 0]
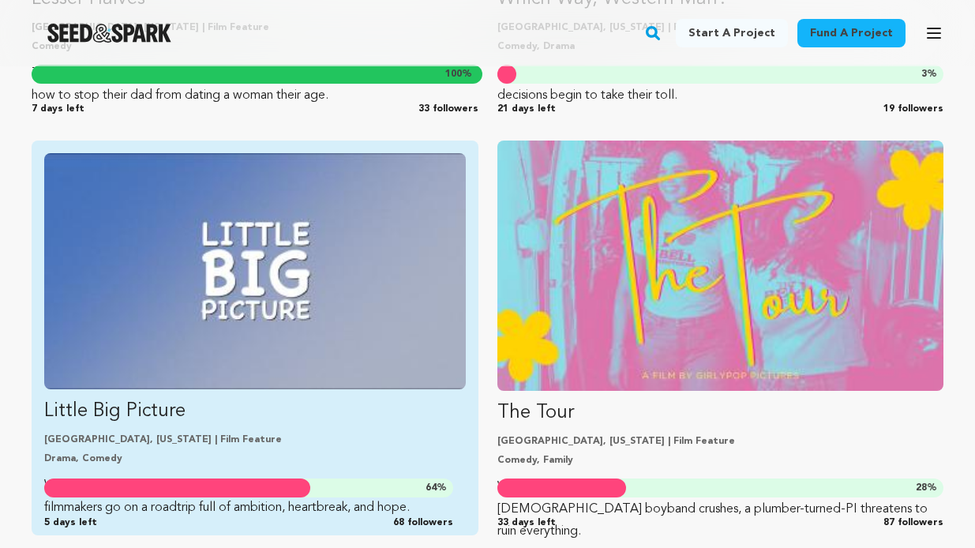
click at [408, 270] on img "Fund Little Big Picture" at bounding box center [255, 271] width 422 height 236
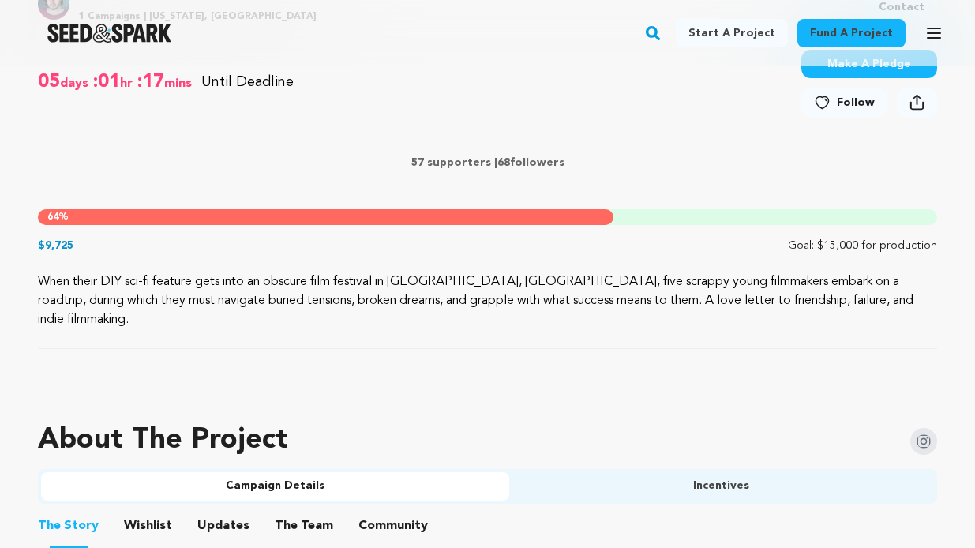
scroll to position [708, 0]
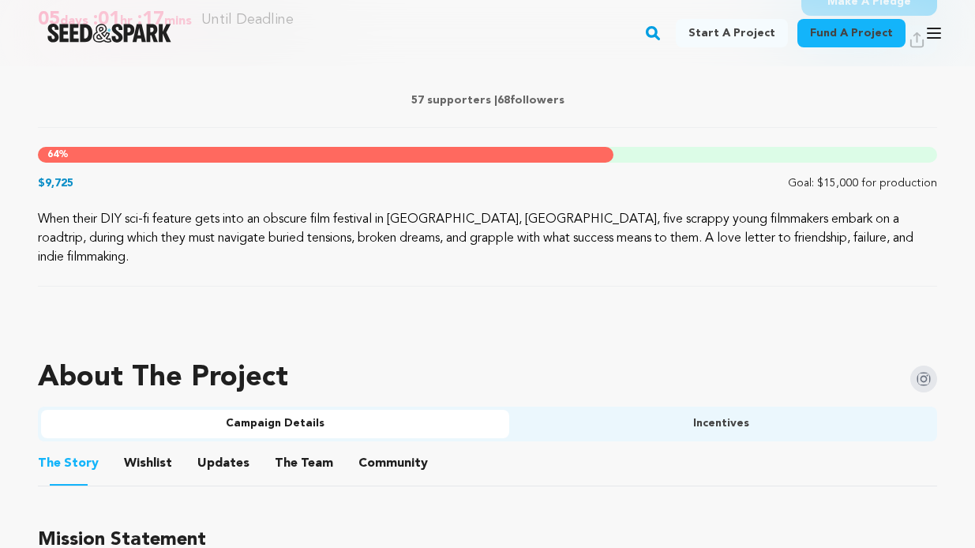
click at [728, 442] on ul "The Story The Story Wishlist Wishlist Updates Updates The Team The Team Communi…" at bounding box center [488, 464] width 900 height 45
click at [728, 413] on button "Incentives" at bounding box center [722, 424] width 426 height 28
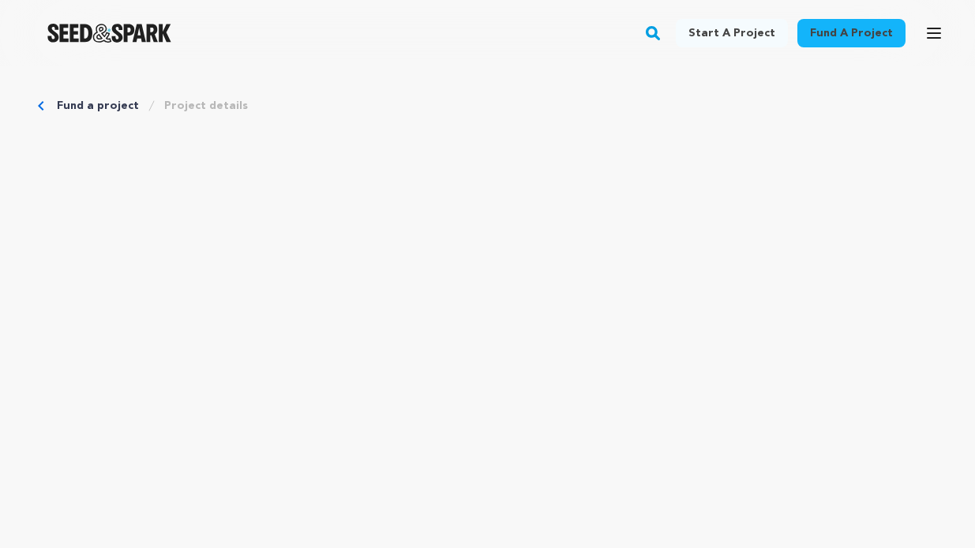
scroll to position [0, 0]
click at [58, 103] on link "Fund a project" at bounding box center [98, 106] width 82 height 16
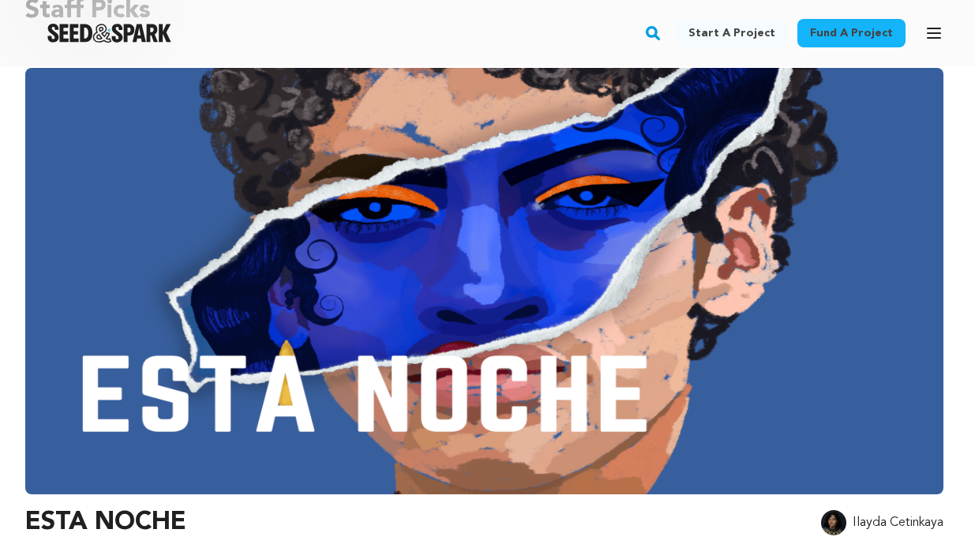
scroll to position [186, 0]
